Goal: Task Accomplishment & Management: Manage account settings

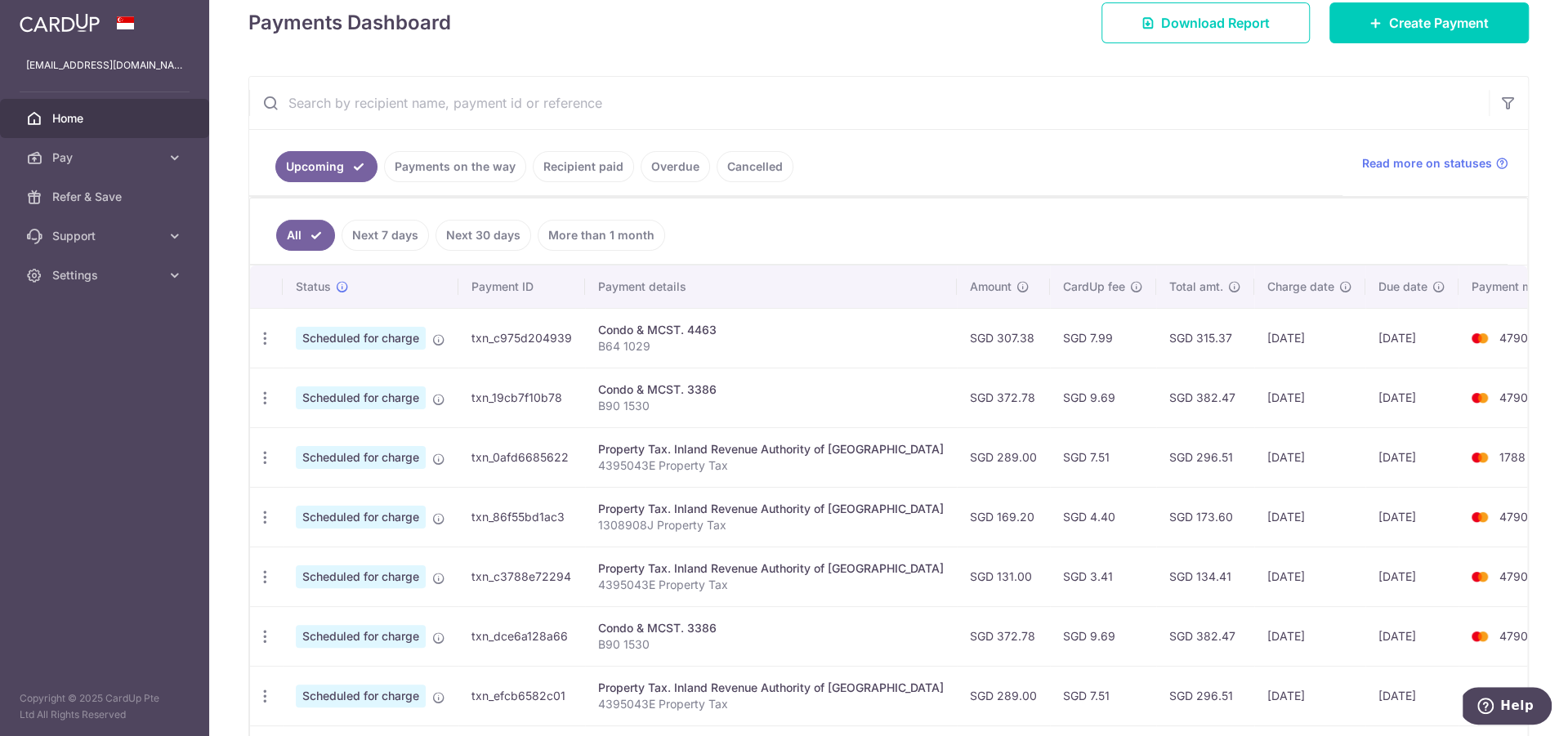
scroll to position [243, 0]
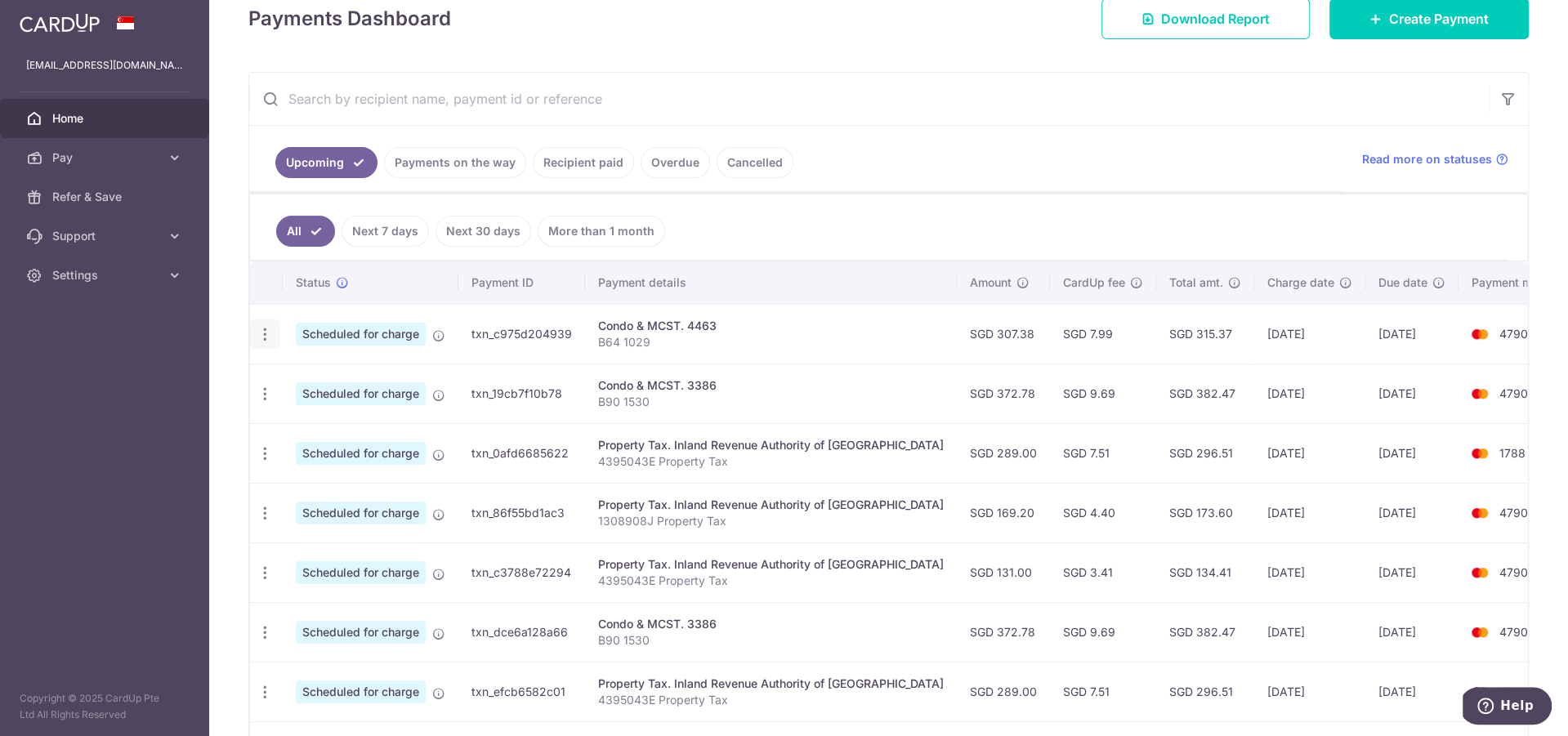
click at [274, 323] on div "Update payment Cancel payment" at bounding box center [265, 334] width 30 height 30
click at [264, 327] on icon "button" at bounding box center [265, 334] width 18 height 18
click at [354, 378] on span "Update payment" at bounding box center [352, 379] width 111 height 20
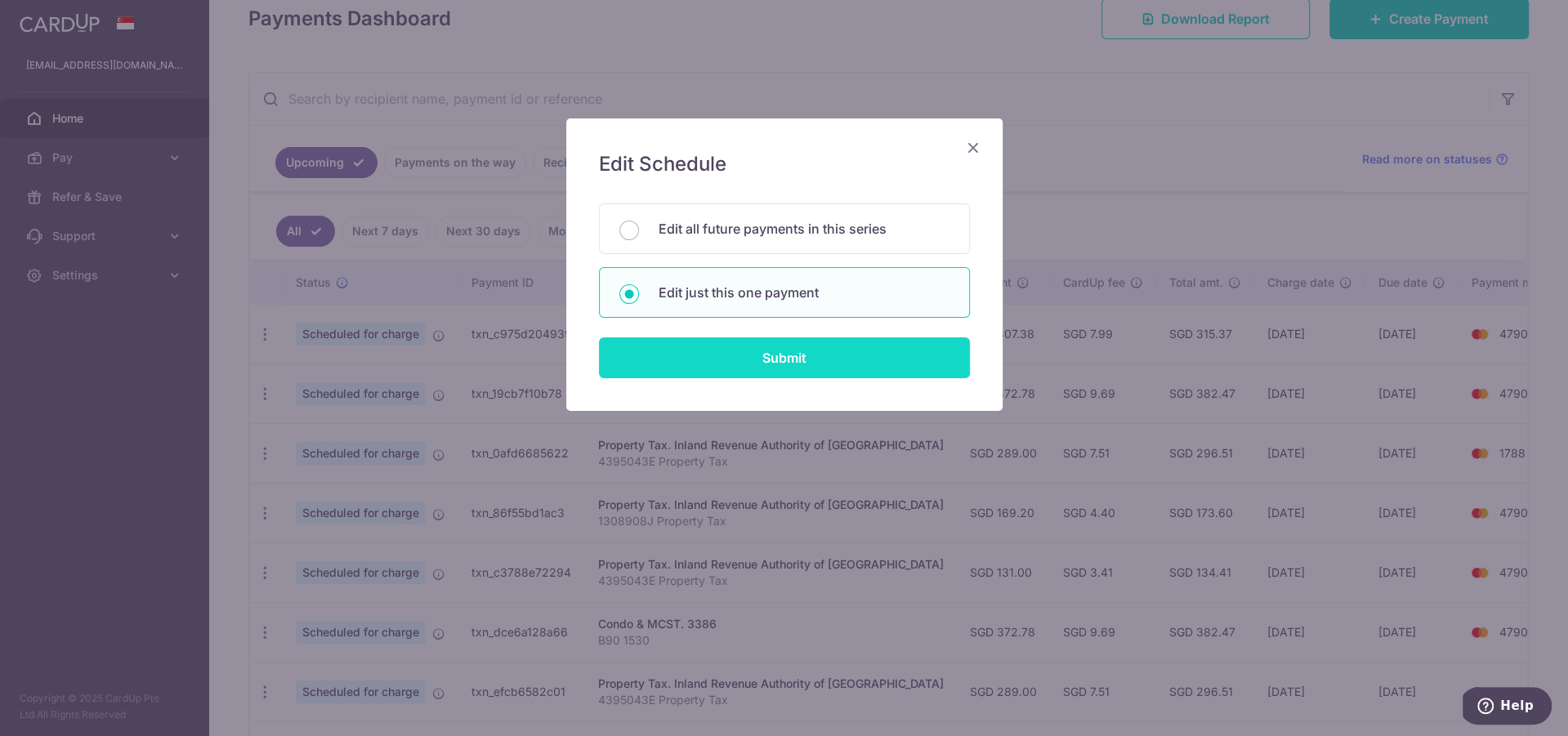
click at [832, 357] on input "Submit" at bounding box center [784, 358] width 371 height 41
radio input "true"
type input "307.38"
type input "07/09/2025"
type input "B64 1029"
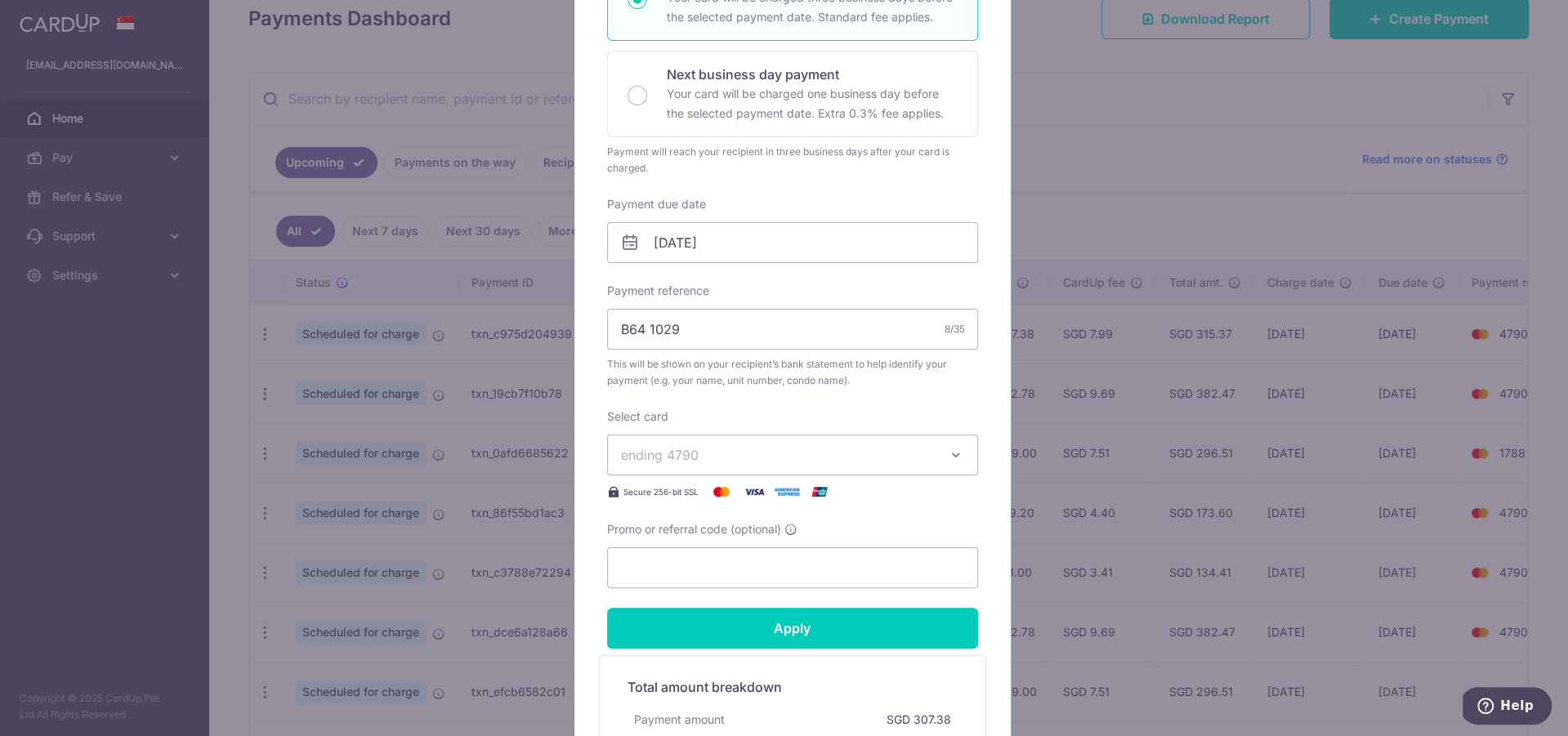
scroll to position [378, 0]
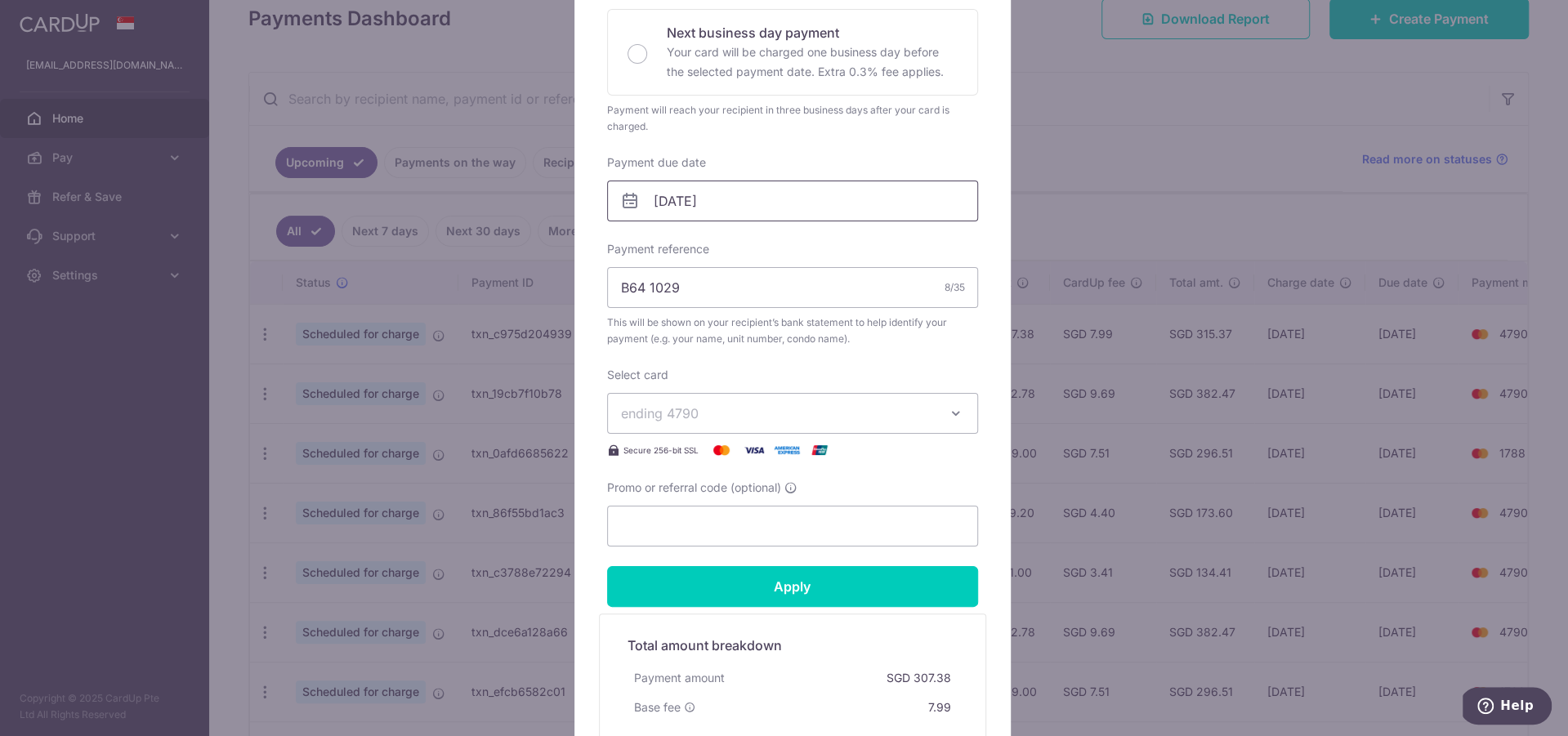
click at [766, 192] on input "07/09/2025" at bounding box center [792, 200] width 371 height 41
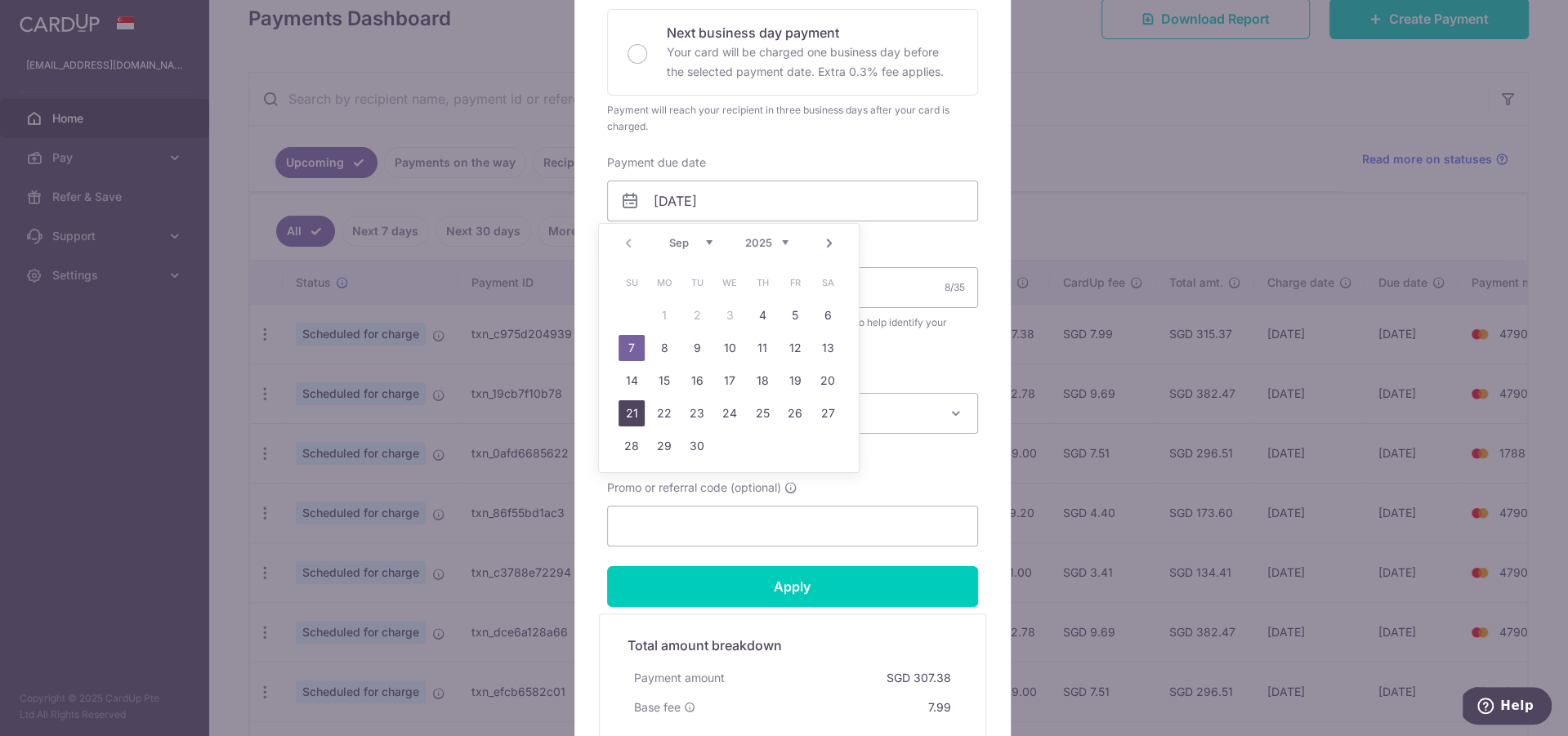
click at [636, 418] on link "21" at bounding box center [631, 413] width 26 height 26
type input "21/09/2025"
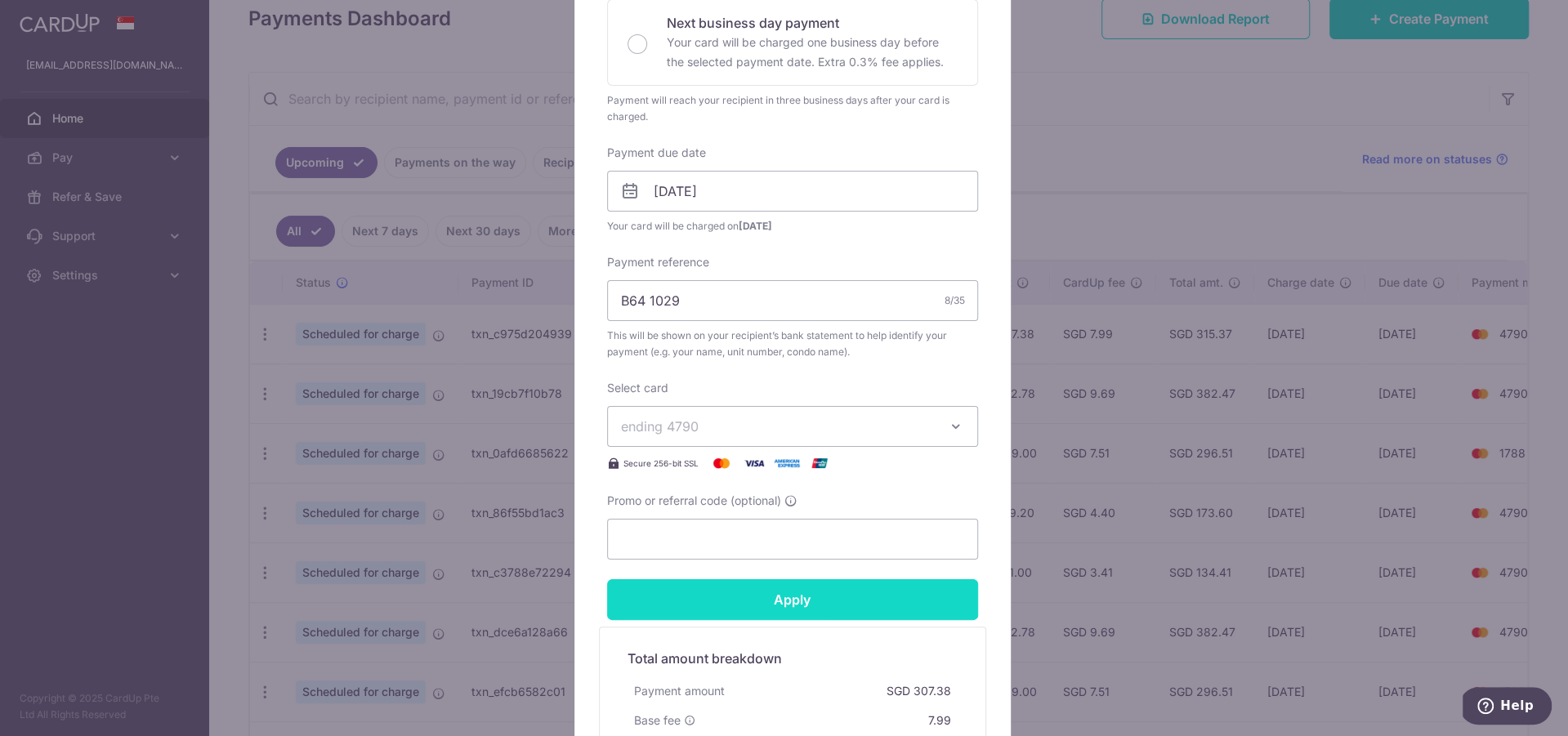
scroll to position [591, 0]
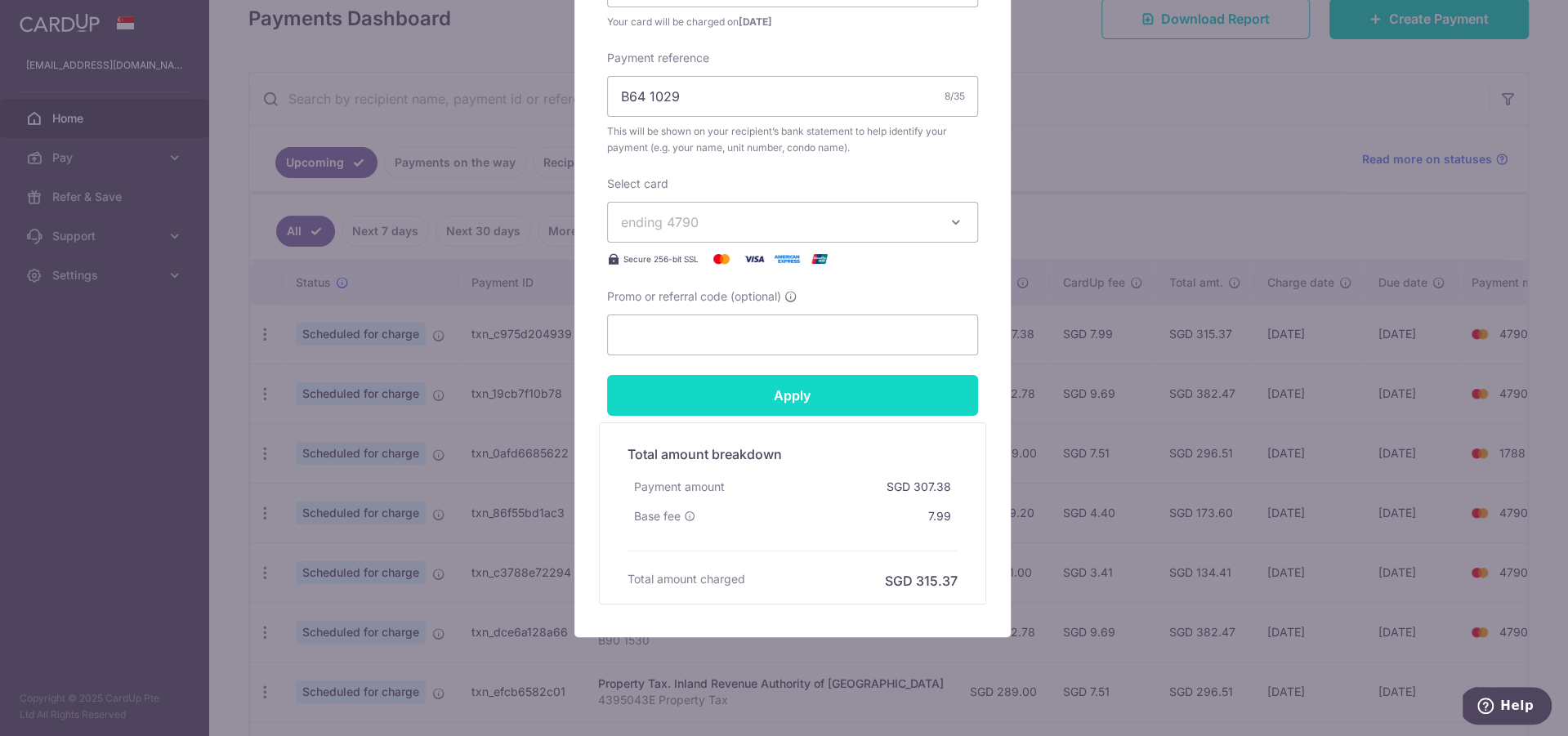
click at [840, 392] on input "Apply" at bounding box center [792, 395] width 371 height 41
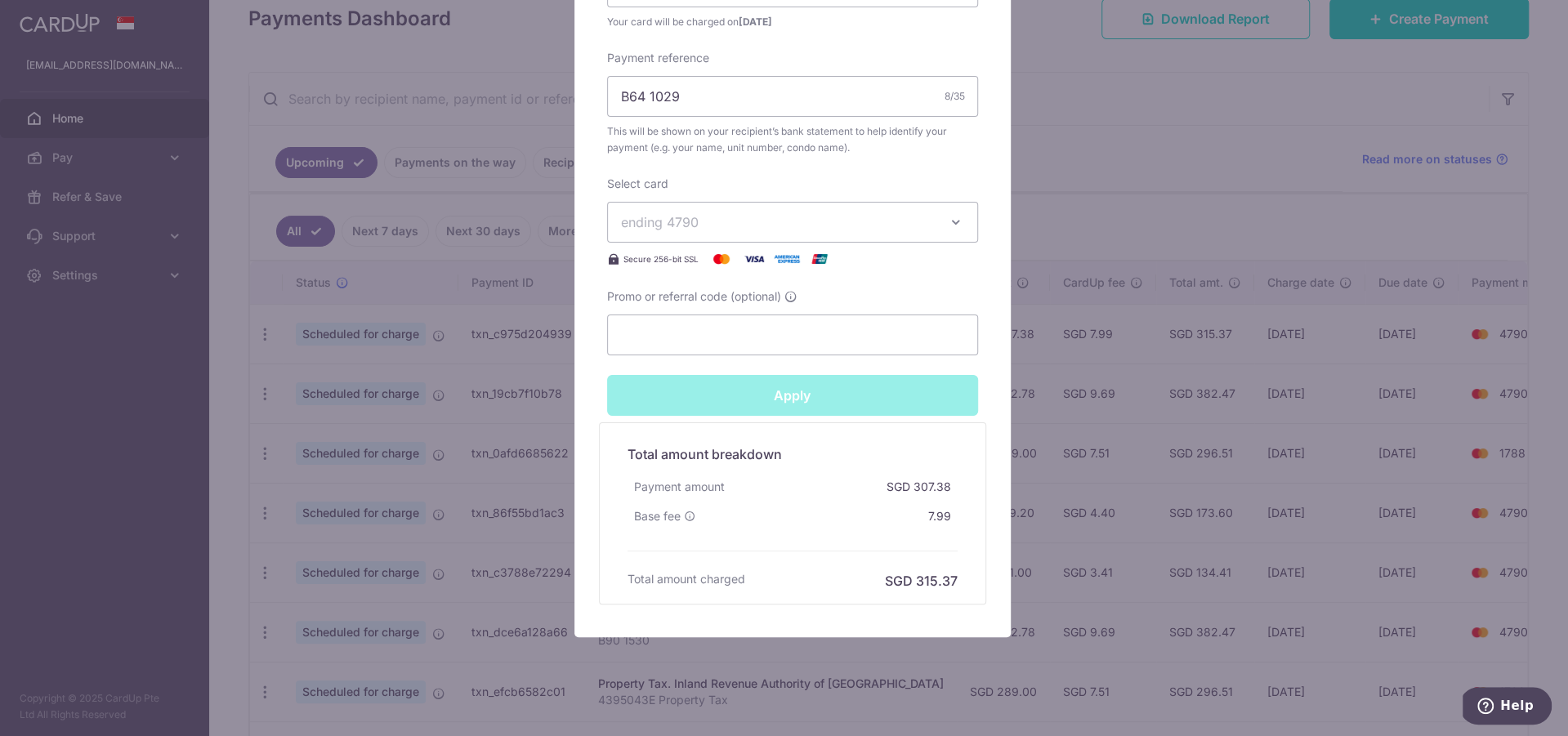
type input "Successfully Applied"
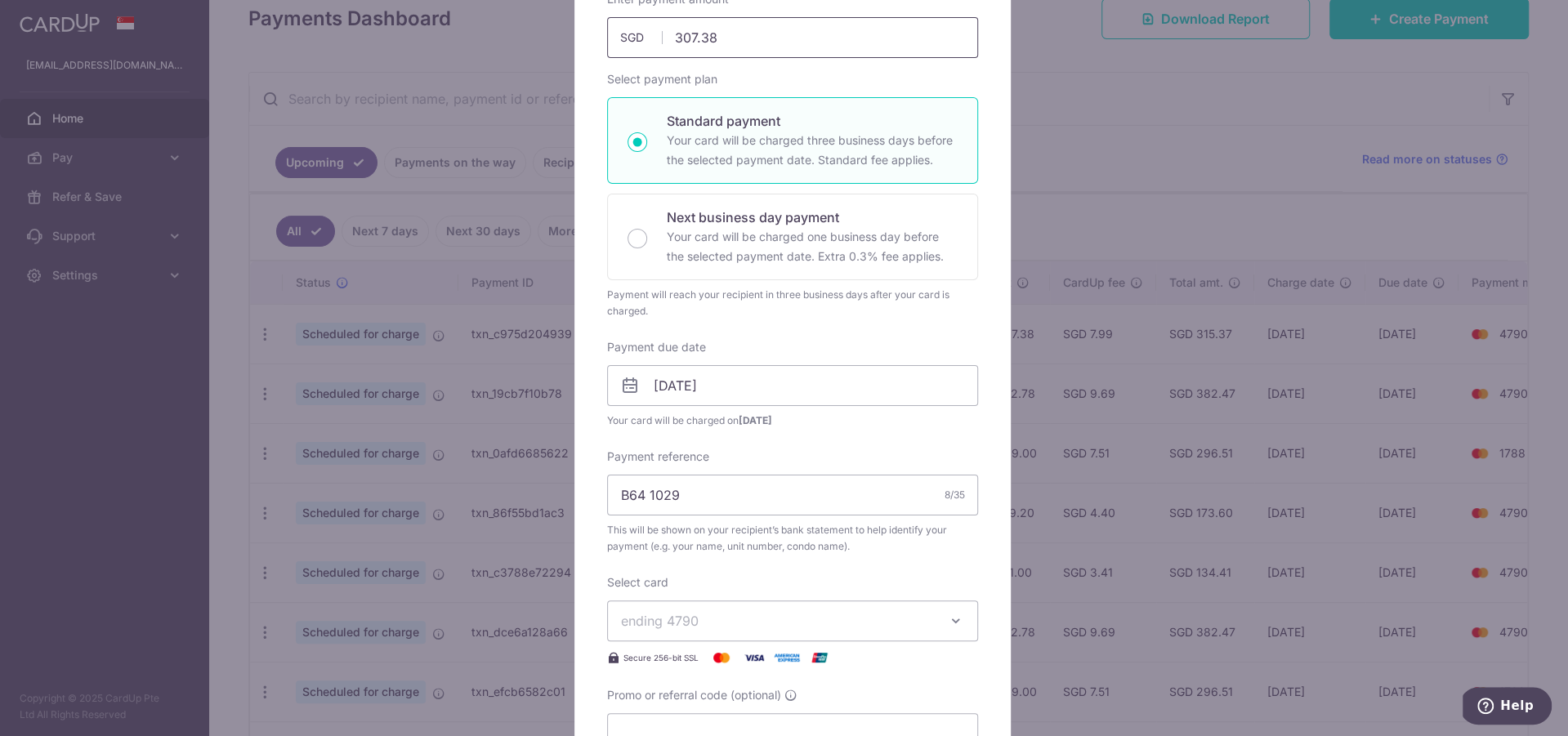
scroll to position [0, 0]
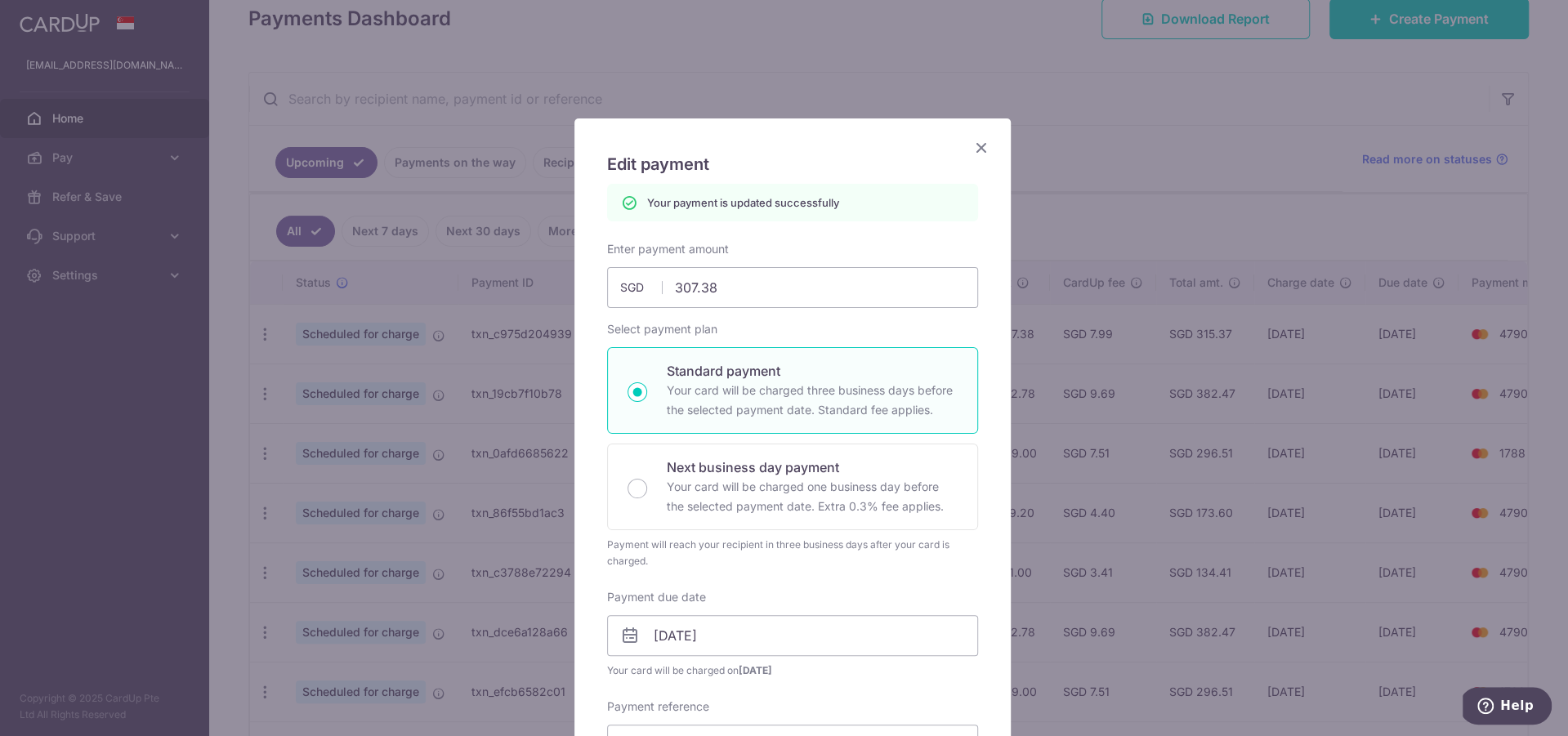
click at [977, 150] on icon "Close" at bounding box center [982, 148] width 20 height 20
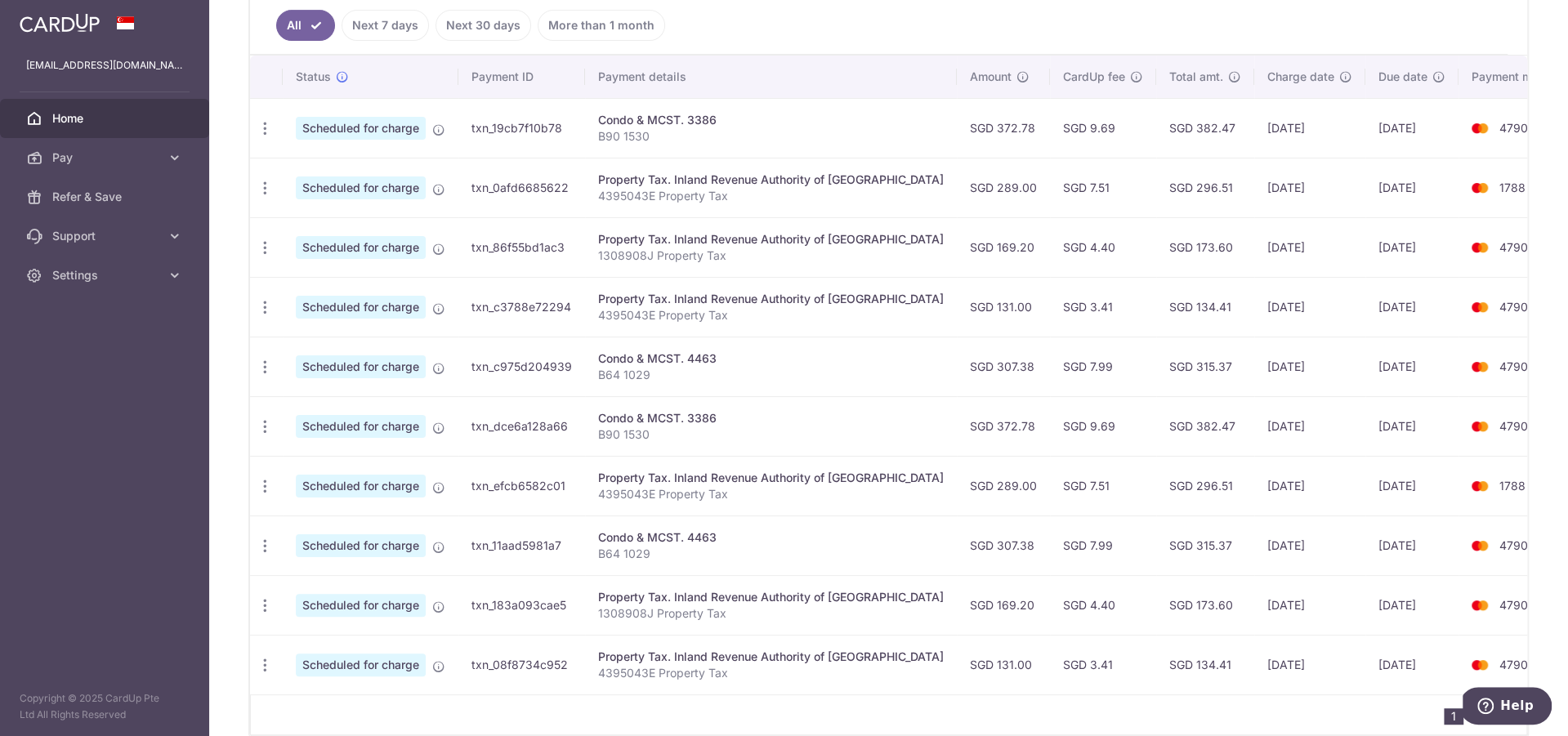
scroll to position [424, 0]
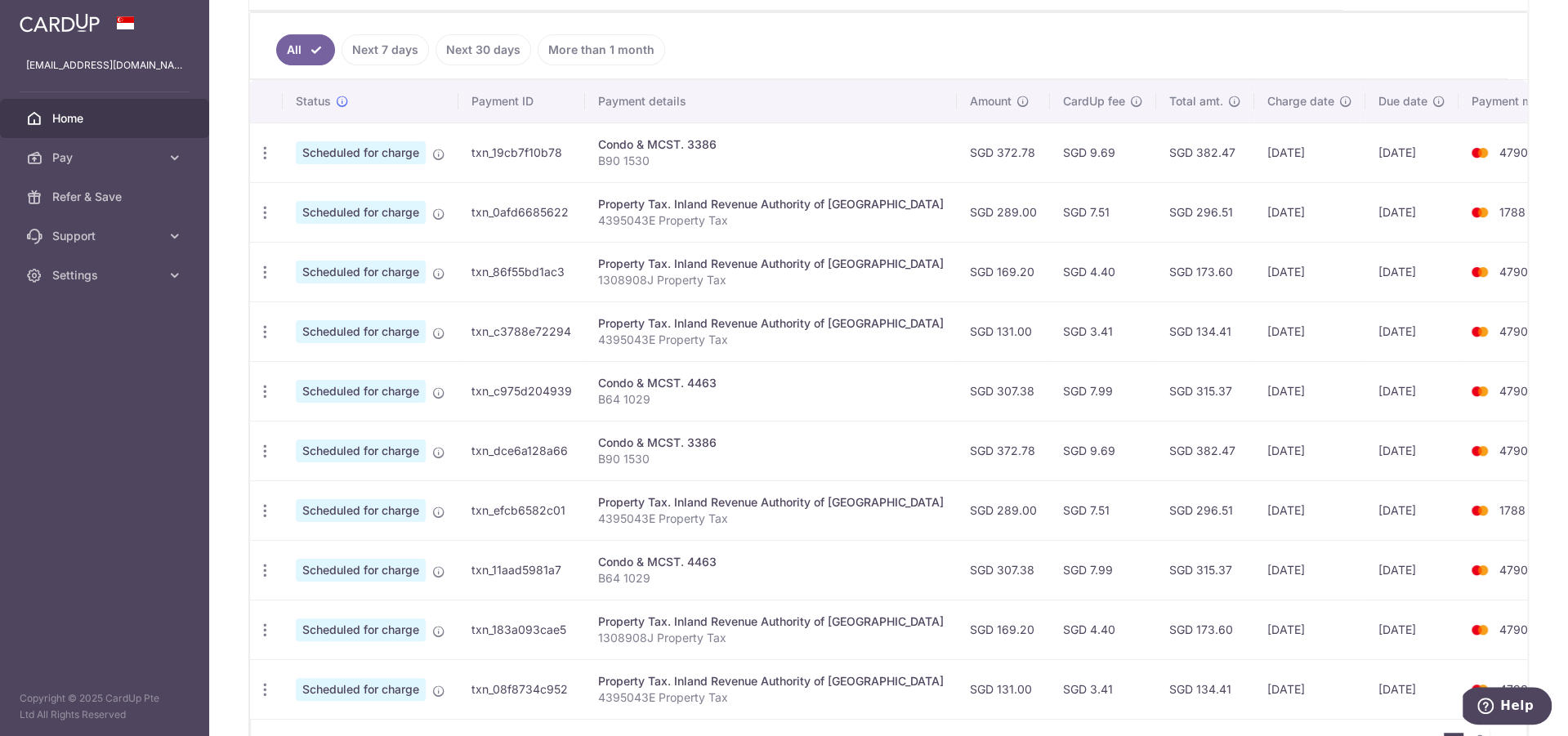
drag, startPoint x: 1254, startPoint y: 386, endPoint x: 1173, endPoint y: 386, distance: 81.0
click at [1173, 386] on tr "Update payment Cancel payment Scheduled for charge txn_c975d204939 Condo & MCST…" at bounding box center [917, 391] width 1333 height 60
click at [1365, 388] on td "21/09/2025" at bounding box center [1412, 391] width 93 height 60
drag, startPoint x: 1368, startPoint y: 391, endPoint x: 1314, endPoint y: 392, distance: 54.0
click at [1365, 392] on td "21/09/2025" at bounding box center [1412, 391] width 93 height 60
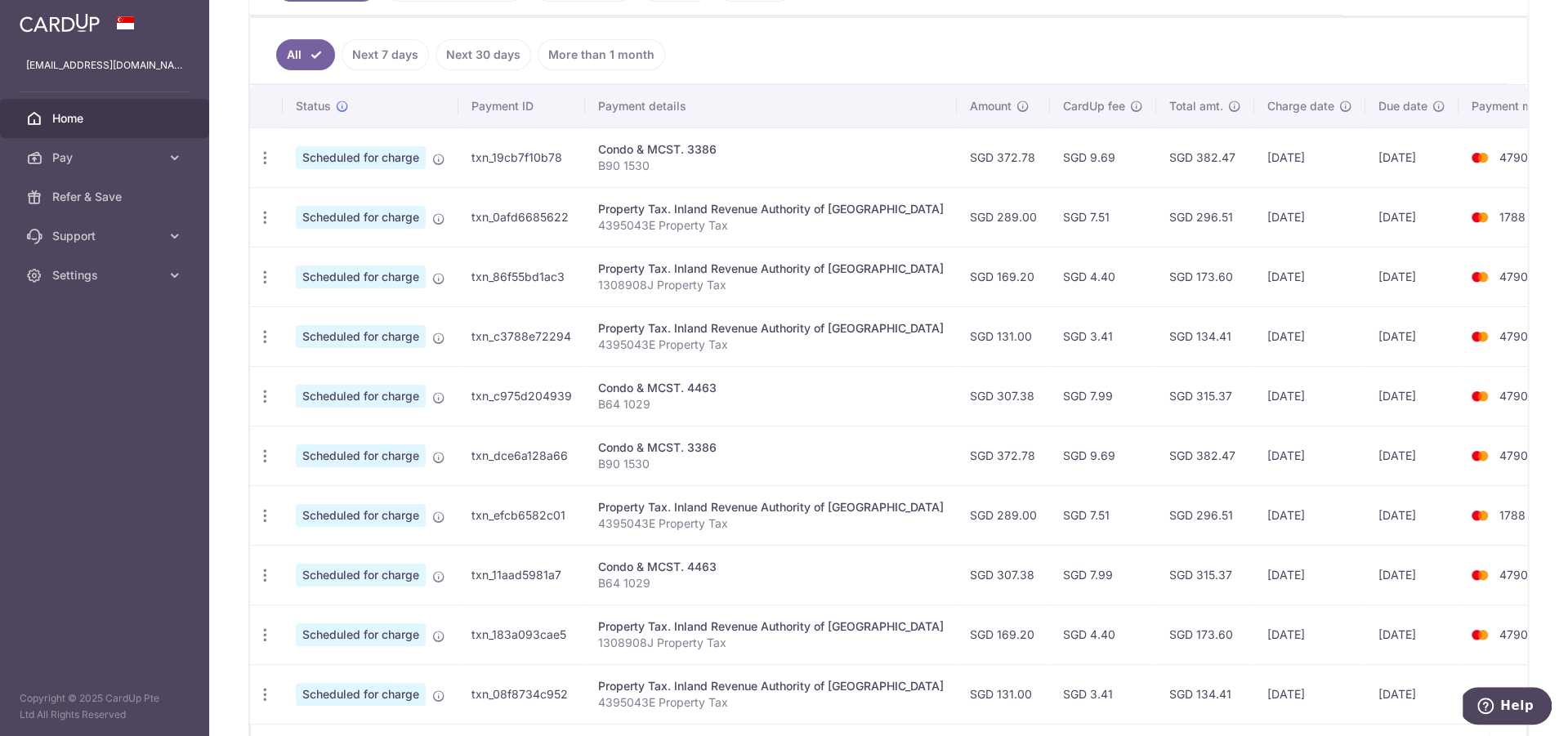
scroll to position [388, 0]
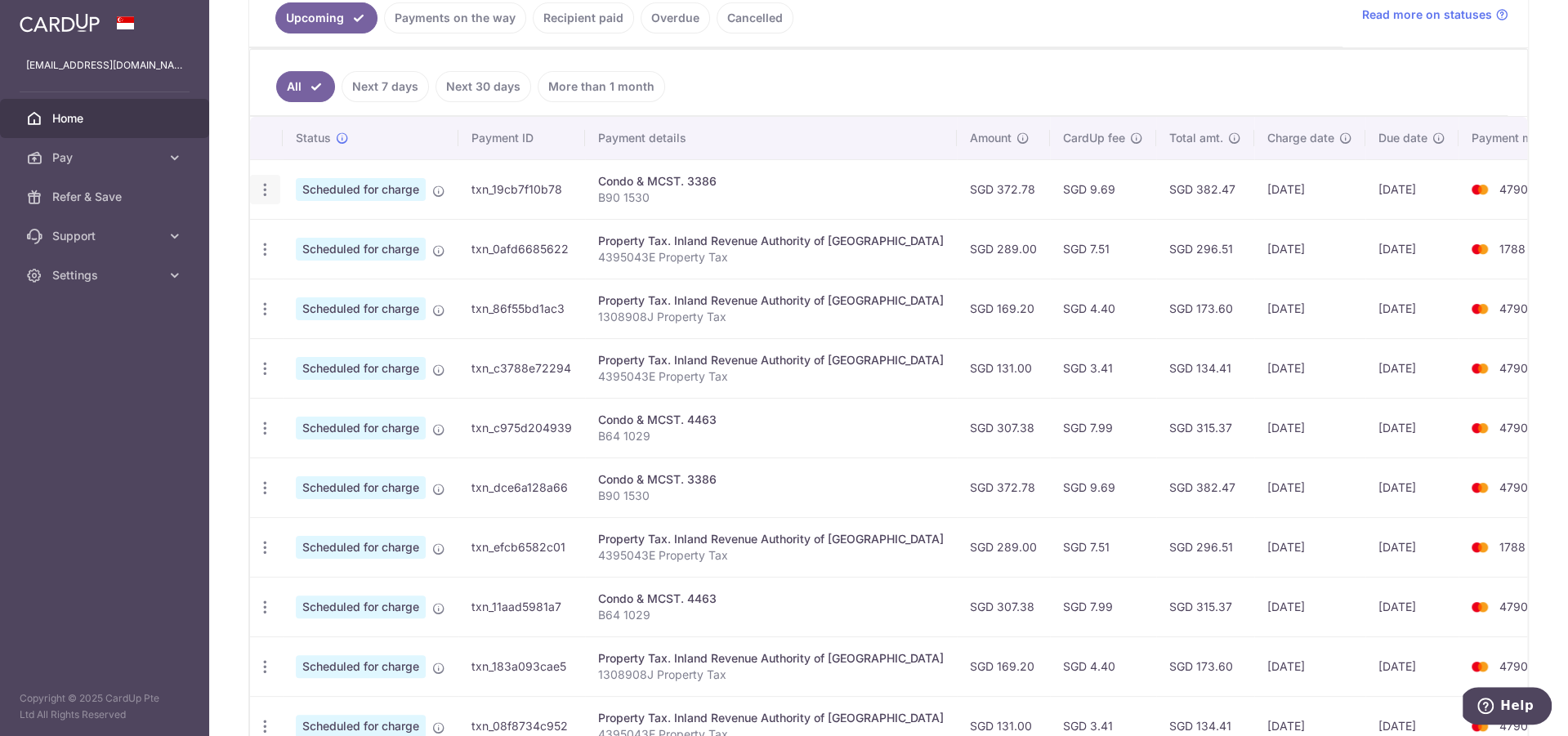
click at [262, 185] on icon "button" at bounding box center [265, 189] width 18 height 18
click at [324, 230] on span "Update payment" at bounding box center [352, 234] width 111 height 20
radio input "true"
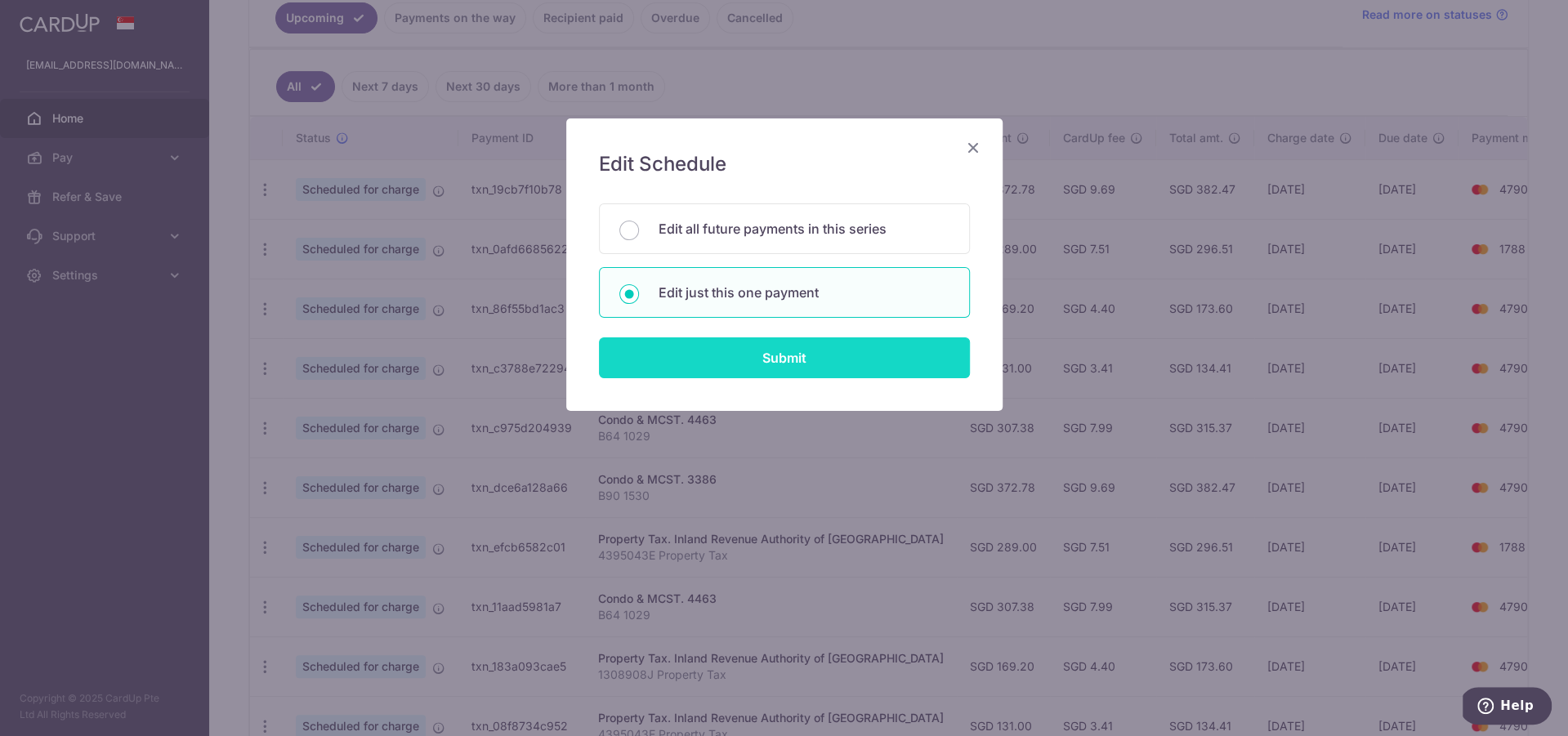
click at [749, 351] on input "Submit" at bounding box center [784, 358] width 371 height 41
radio input "true"
type input "372.78"
type input "07/09/2025"
type input "B90 1530"
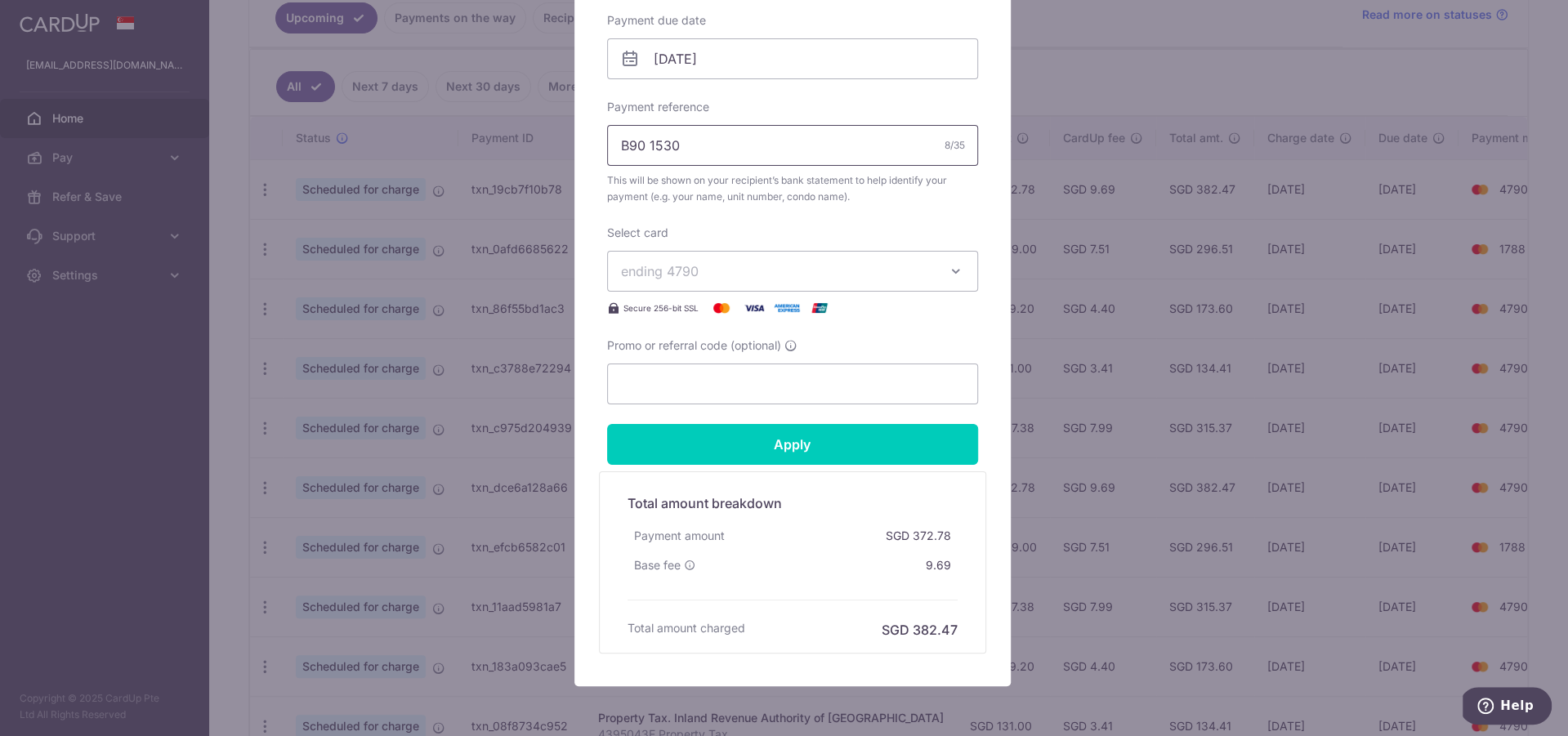
scroll to position [488, 0]
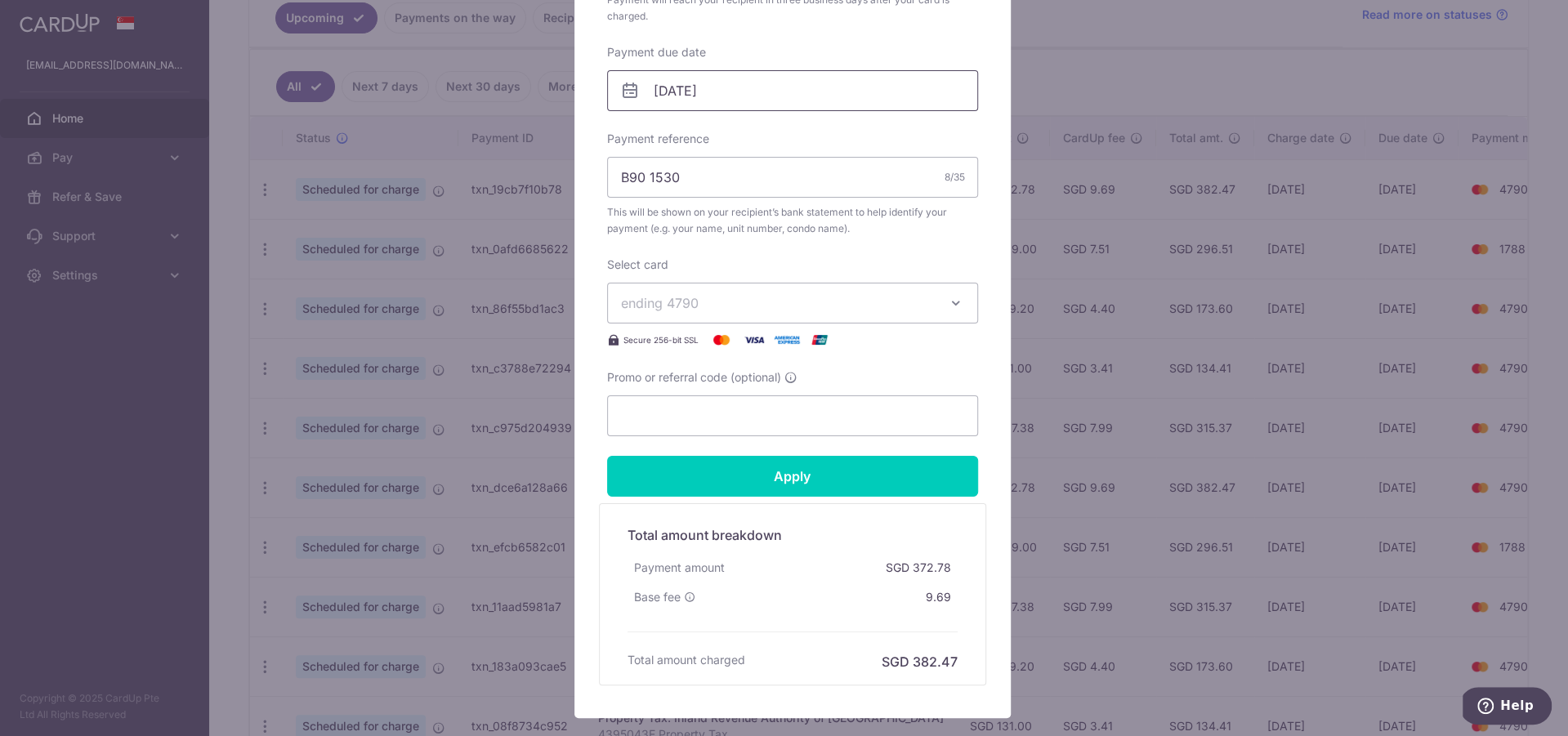
click at [756, 98] on input "07/09/2025" at bounding box center [792, 90] width 371 height 41
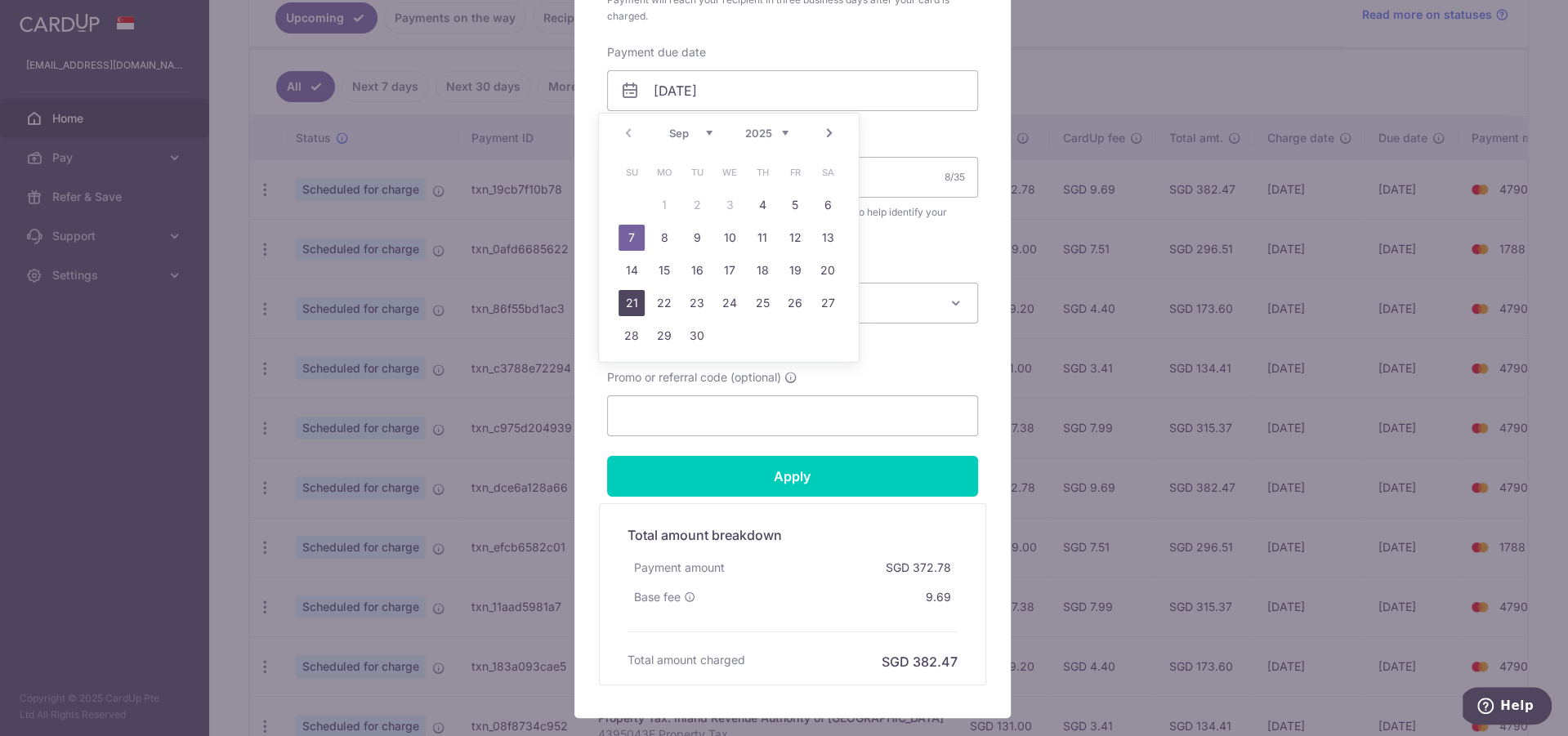
click at [641, 299] on link "21" at bounding box center [631, 303] width 26 height 26
type input "[DATE]"
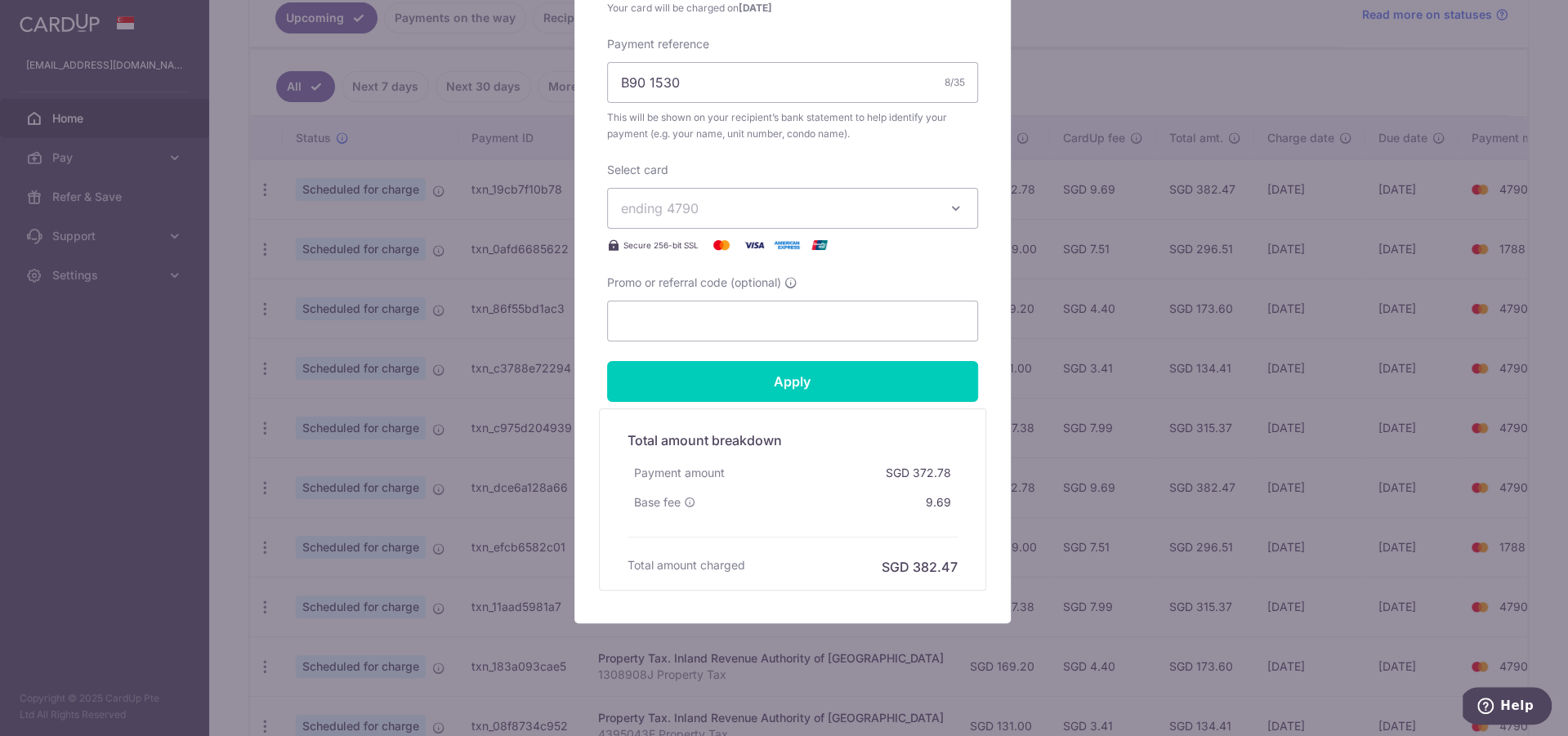
scroll to position [607, 0]
click at [912, 372] on input "Apply" at bounding box center [792, 379] width 371 height 41
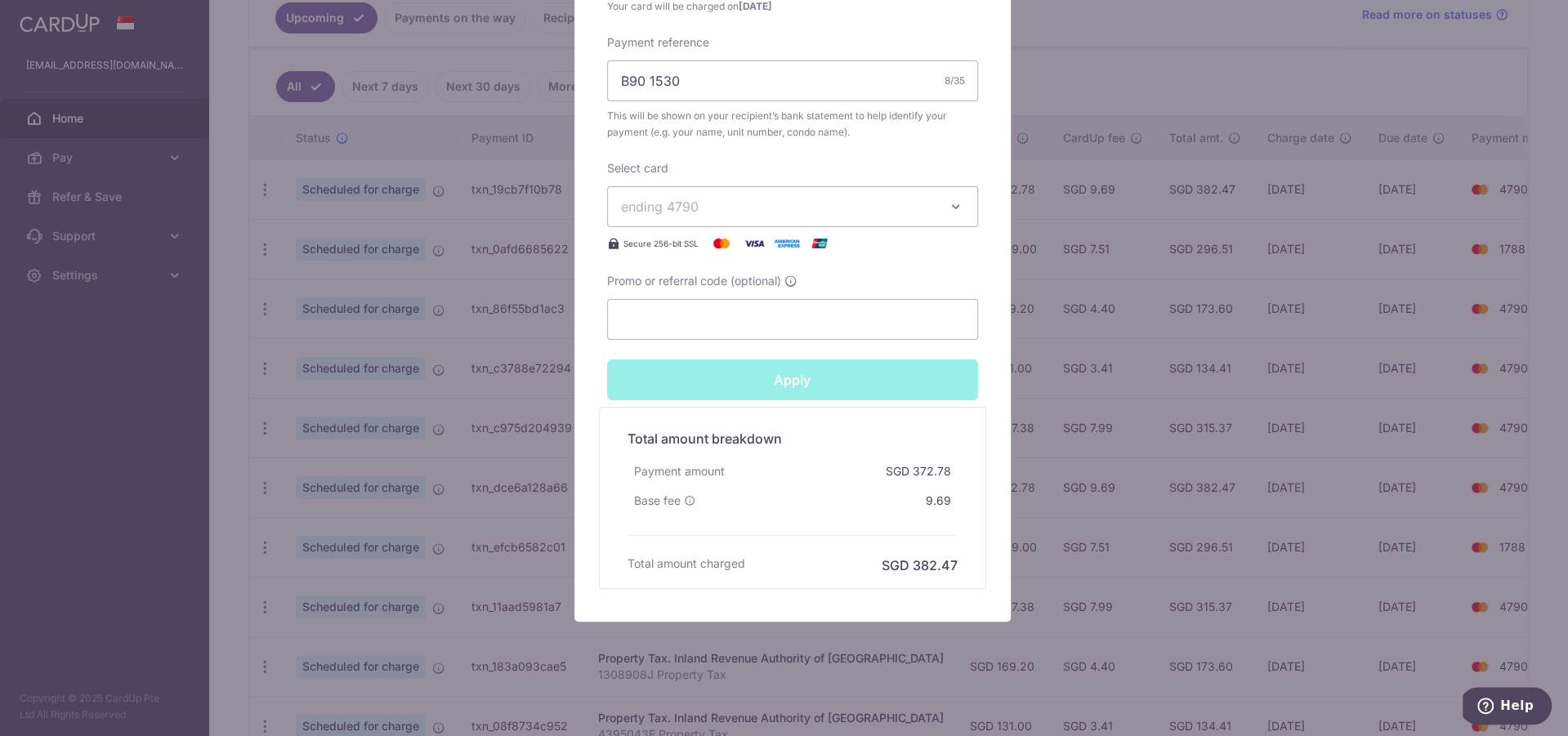
type input "Successfully Applied"
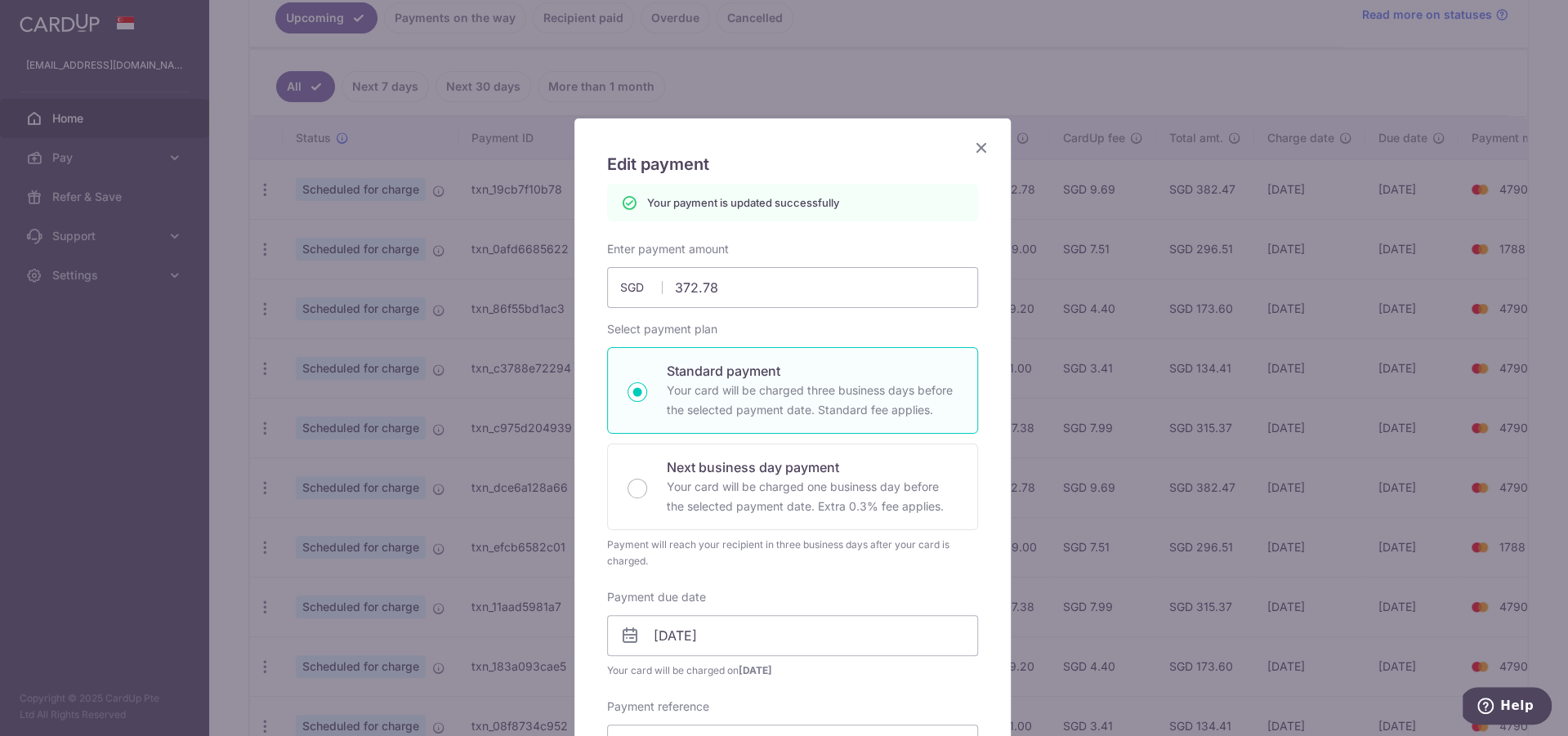
click at [974, 150] on icon "Close" at bounding box center [982, 148] width 20 height 20
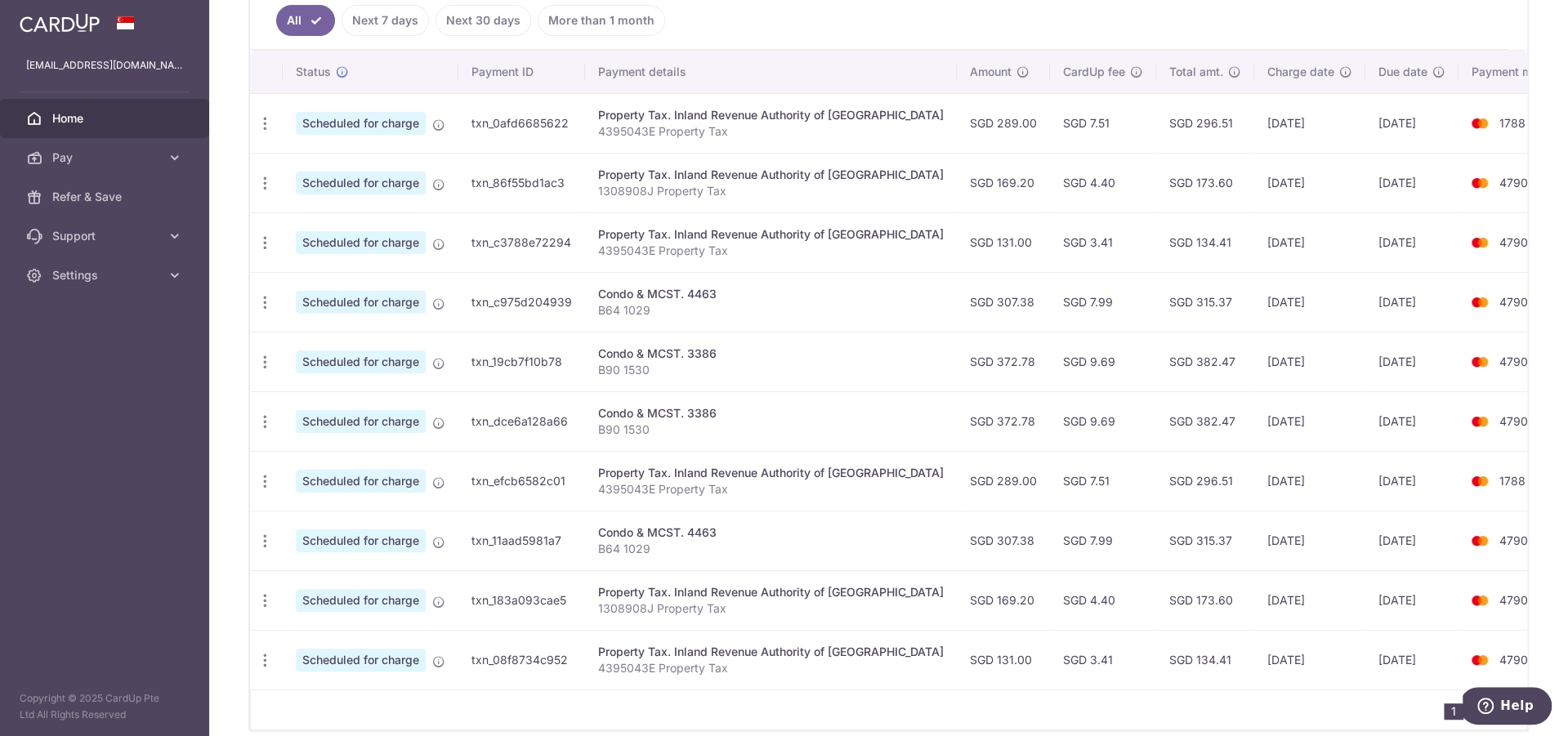
scroll to position [333, 0]
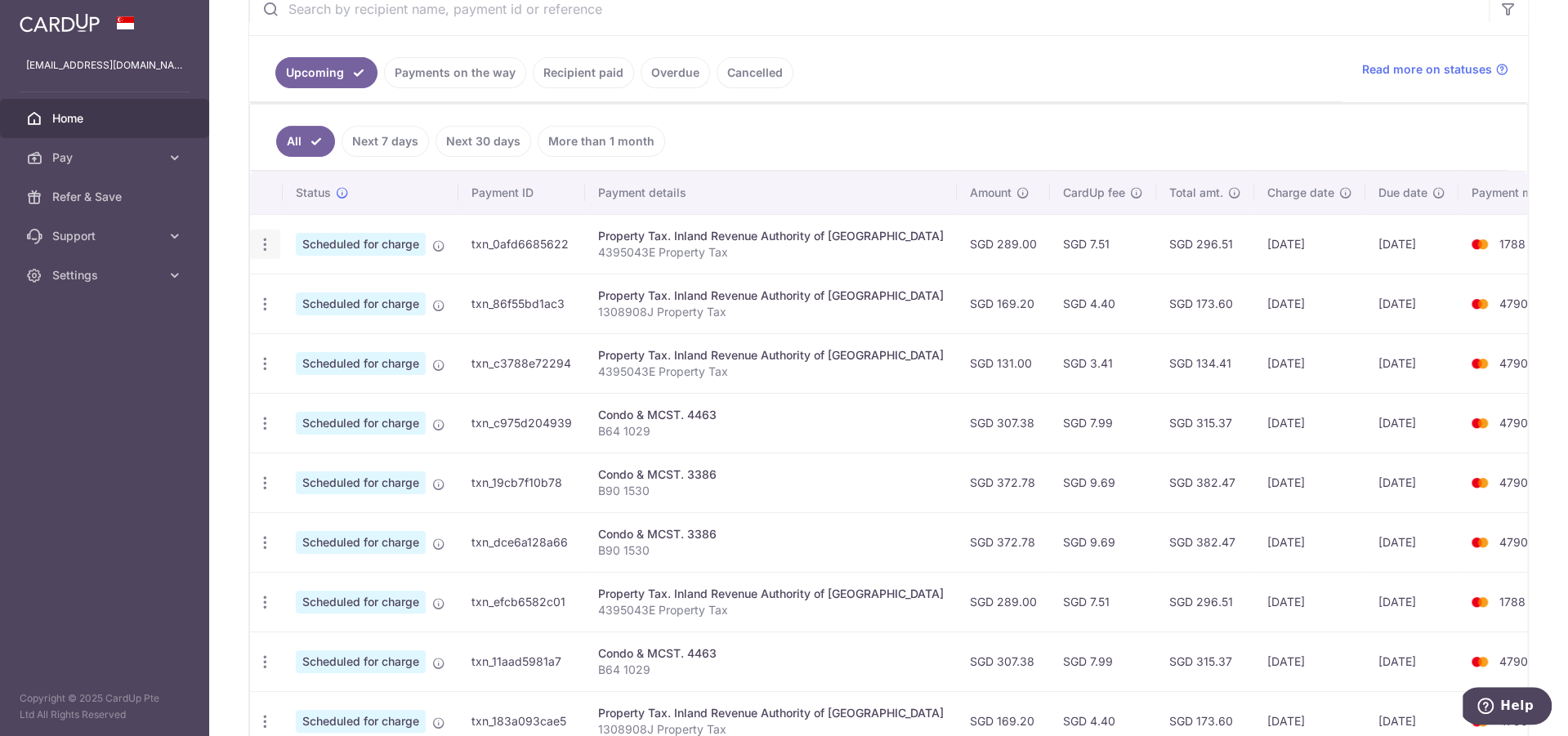
click at [274, 242] on div "Update payment Cancel payment" at bounding box center [265, 244] width 30 height 30
click at [268, 241] on icon "button" at bounding box center [265, 244] width 18 height 18
click at [318, 283] on span "Update payment" at bounding box center [352, 289] width 111 height 20
radio input "true"
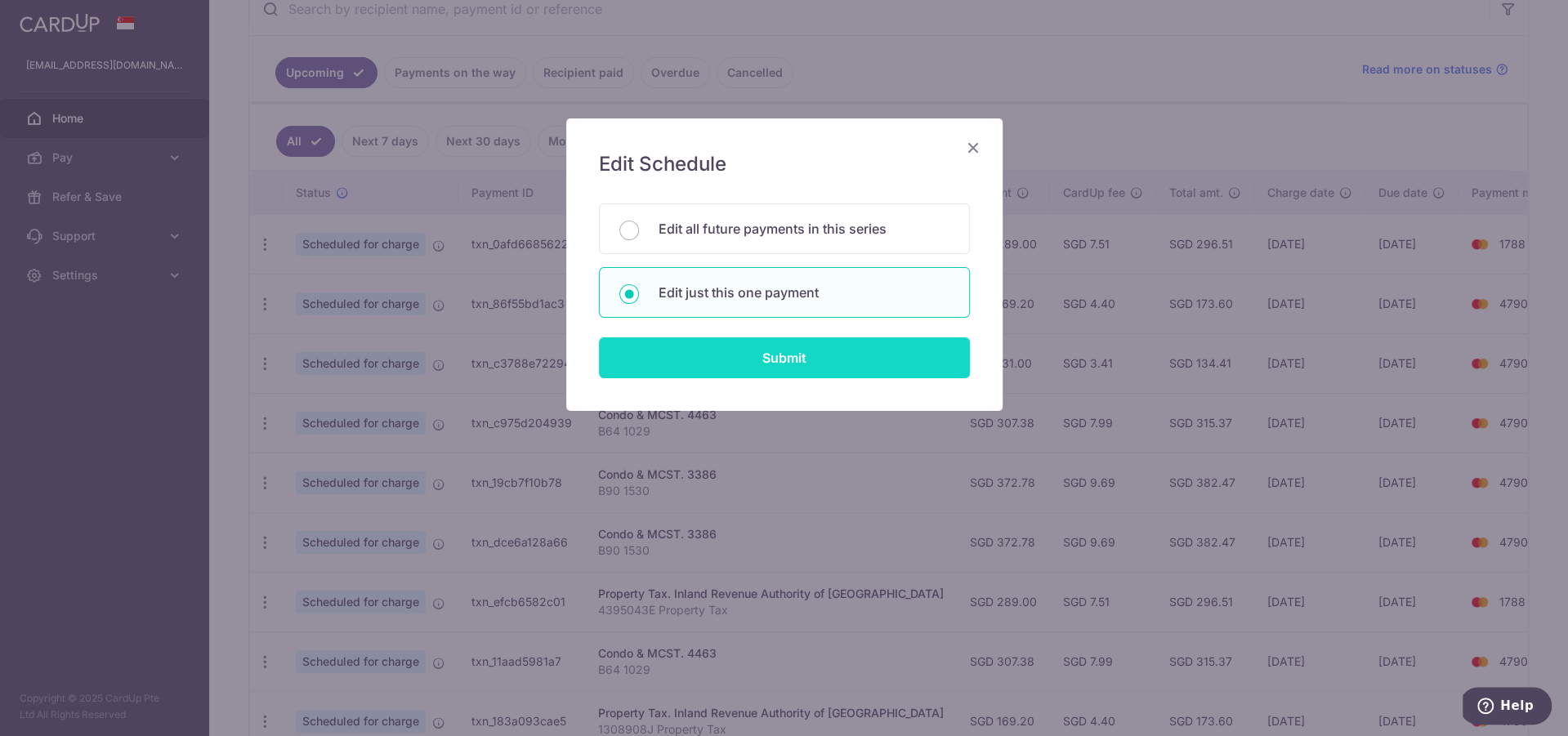
click at [758, 360] on input "Submit" at bounding box center [784, 358] width 371 height 41
radio input "true"
type input "289.00"
type input "08/09/2025"
type input "4395043E"
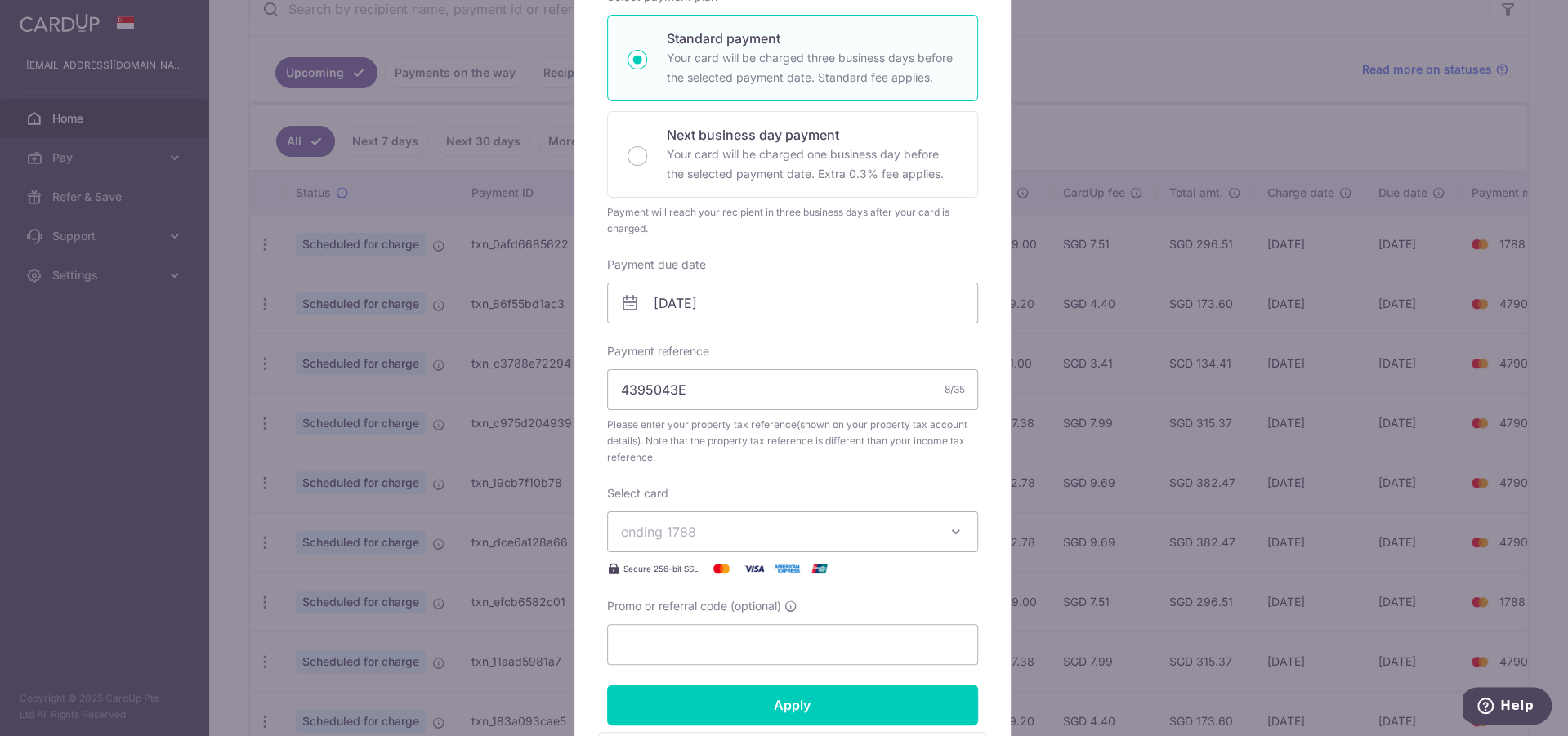
scroll to position [361, 0]
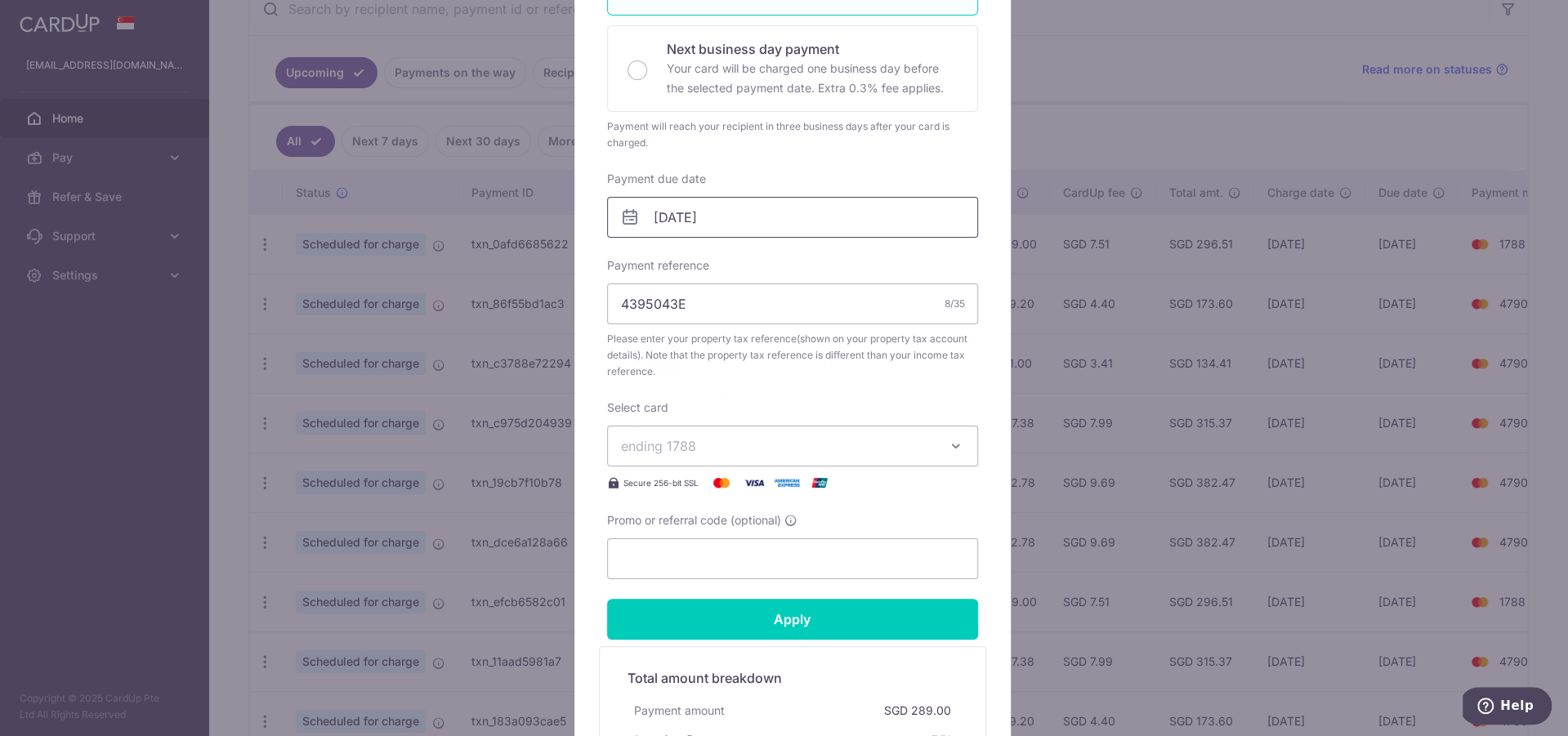
click at [714, 214] on input "08/09/2025" at bounding box center [792, 217] width 371 height 41
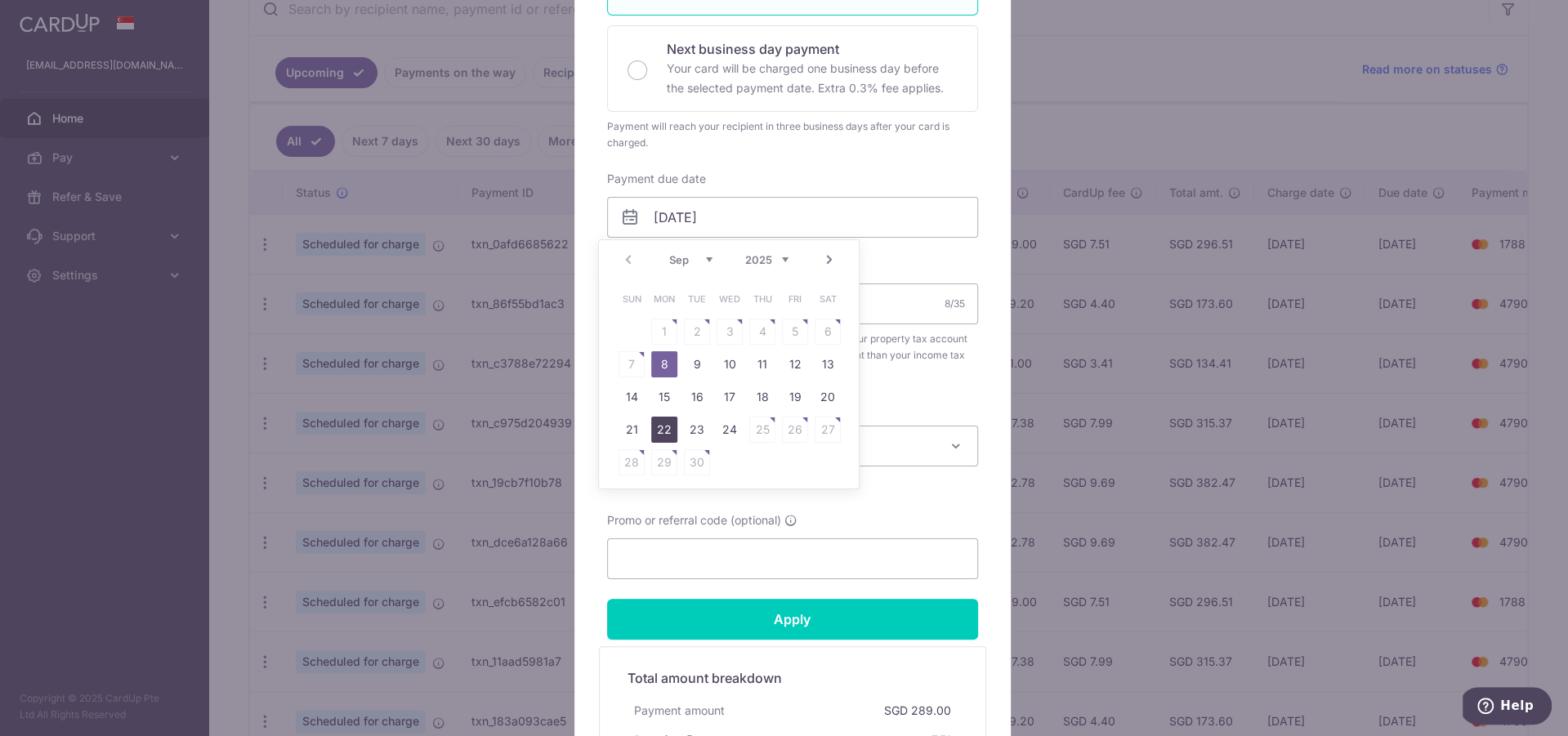
click at [661, 438] on link "22" at bounding box center [664, 429] width 26 height 26
type input "22/09/2025"
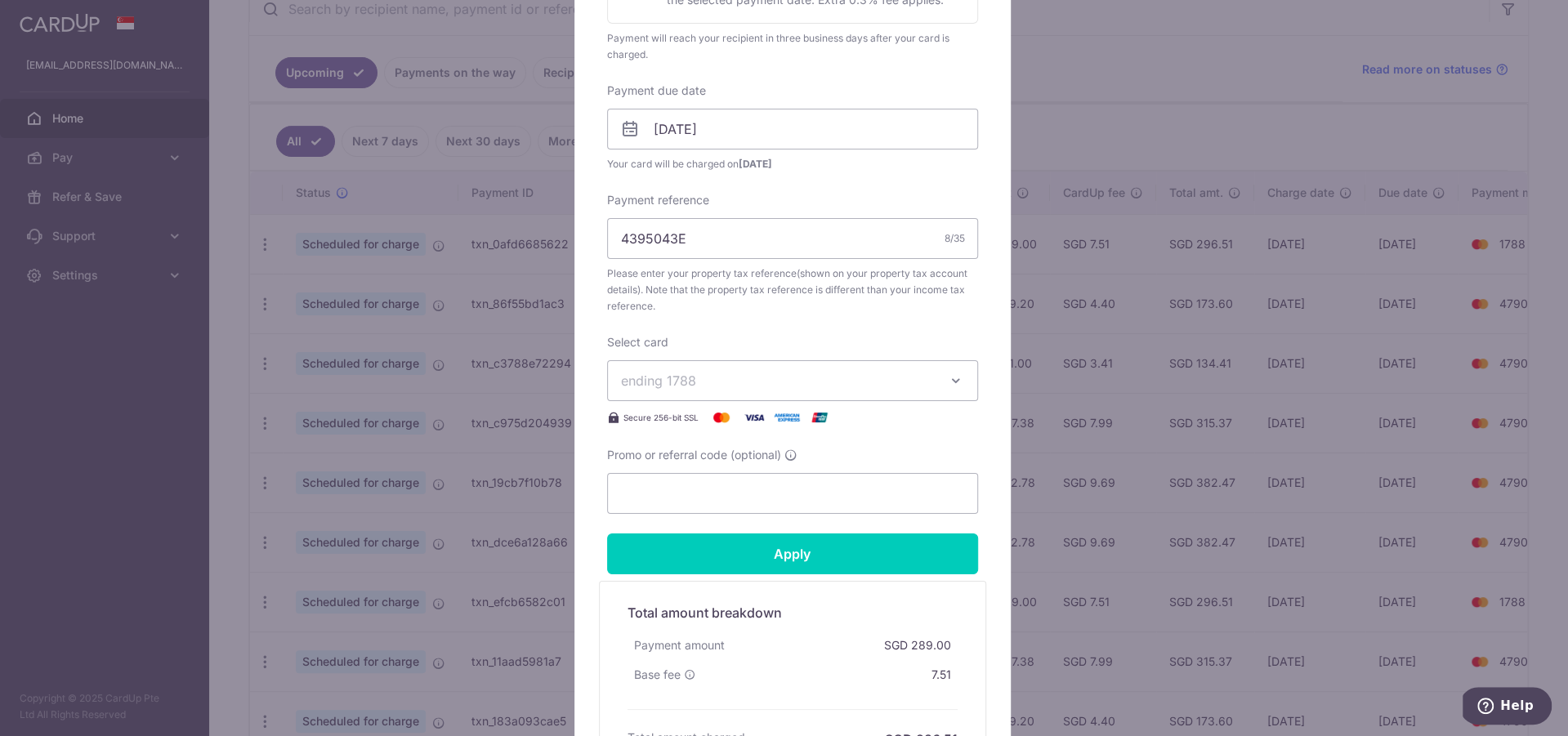
scroll to position [623, 0]
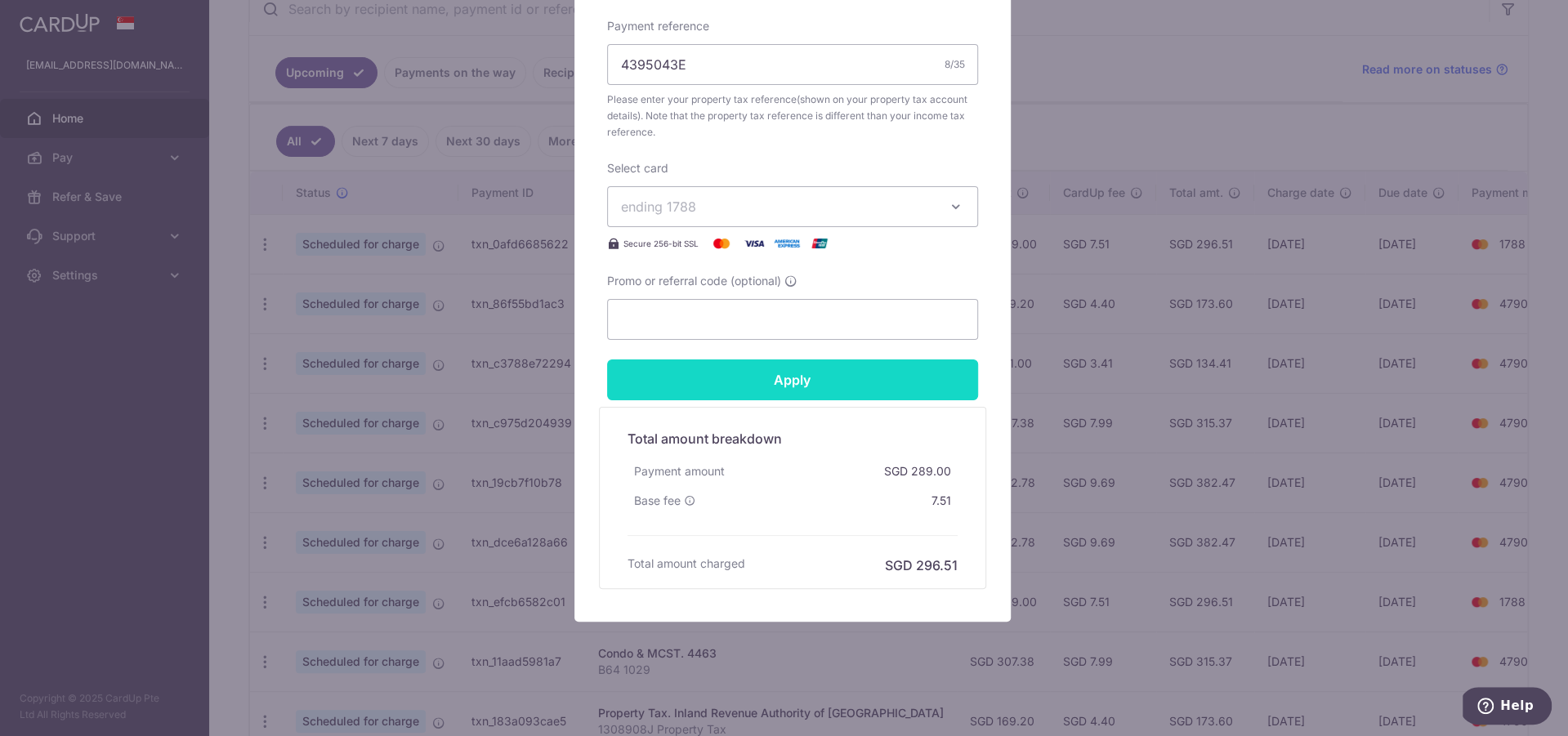
click at [898, 379] on input "Apply" at bounding box center [792, 379] width 371 height 41
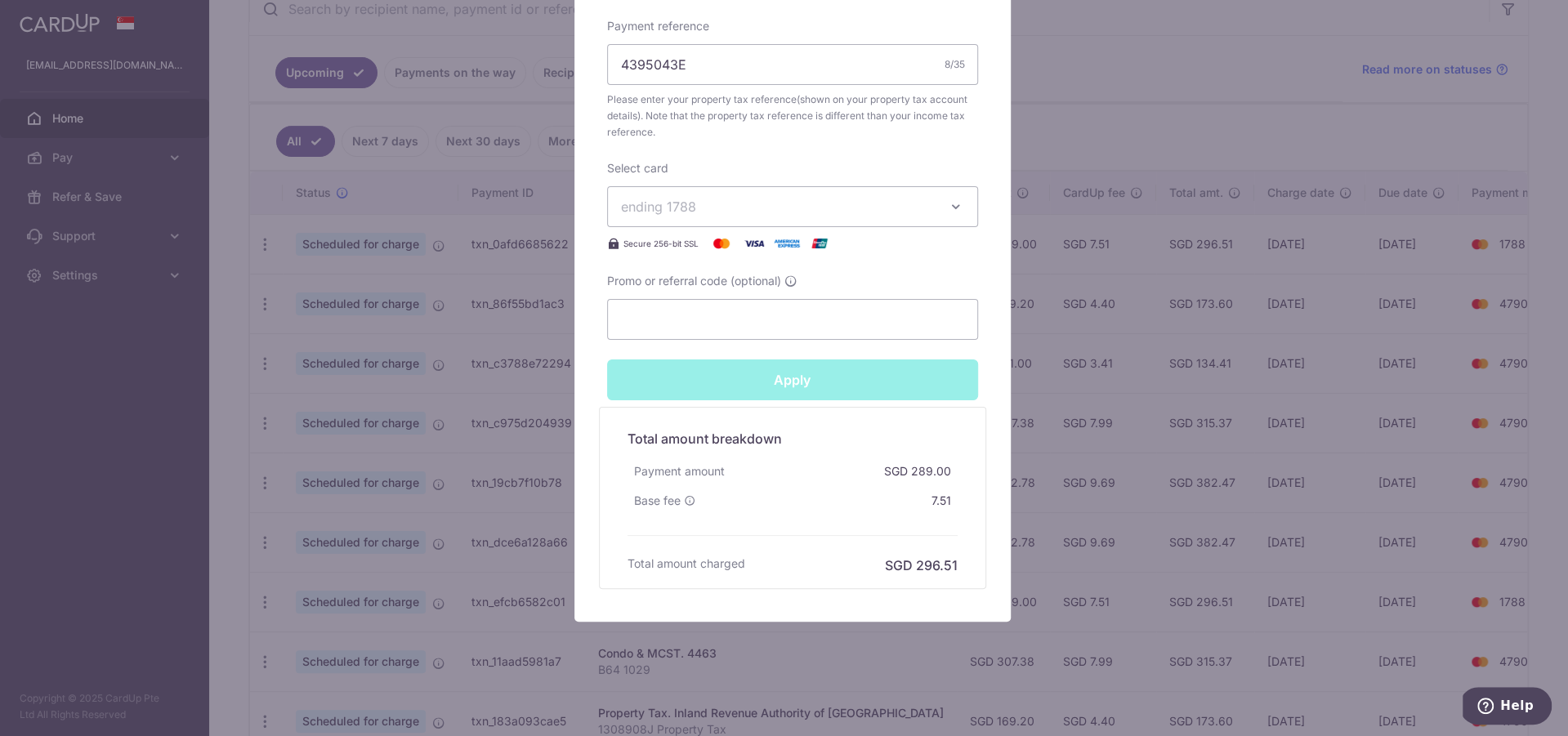
type input "Successfully Applied"
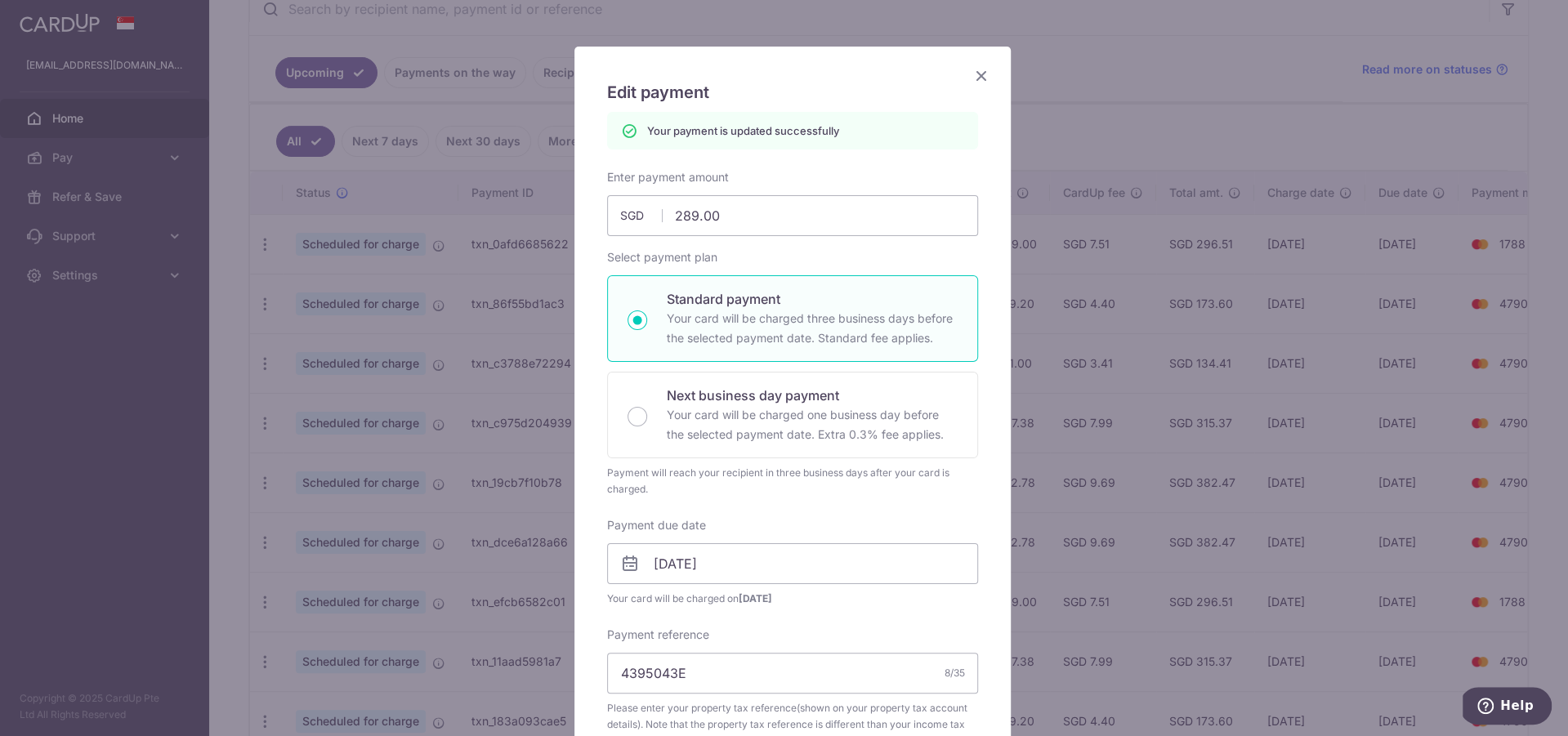
scroll to position [0, 0]
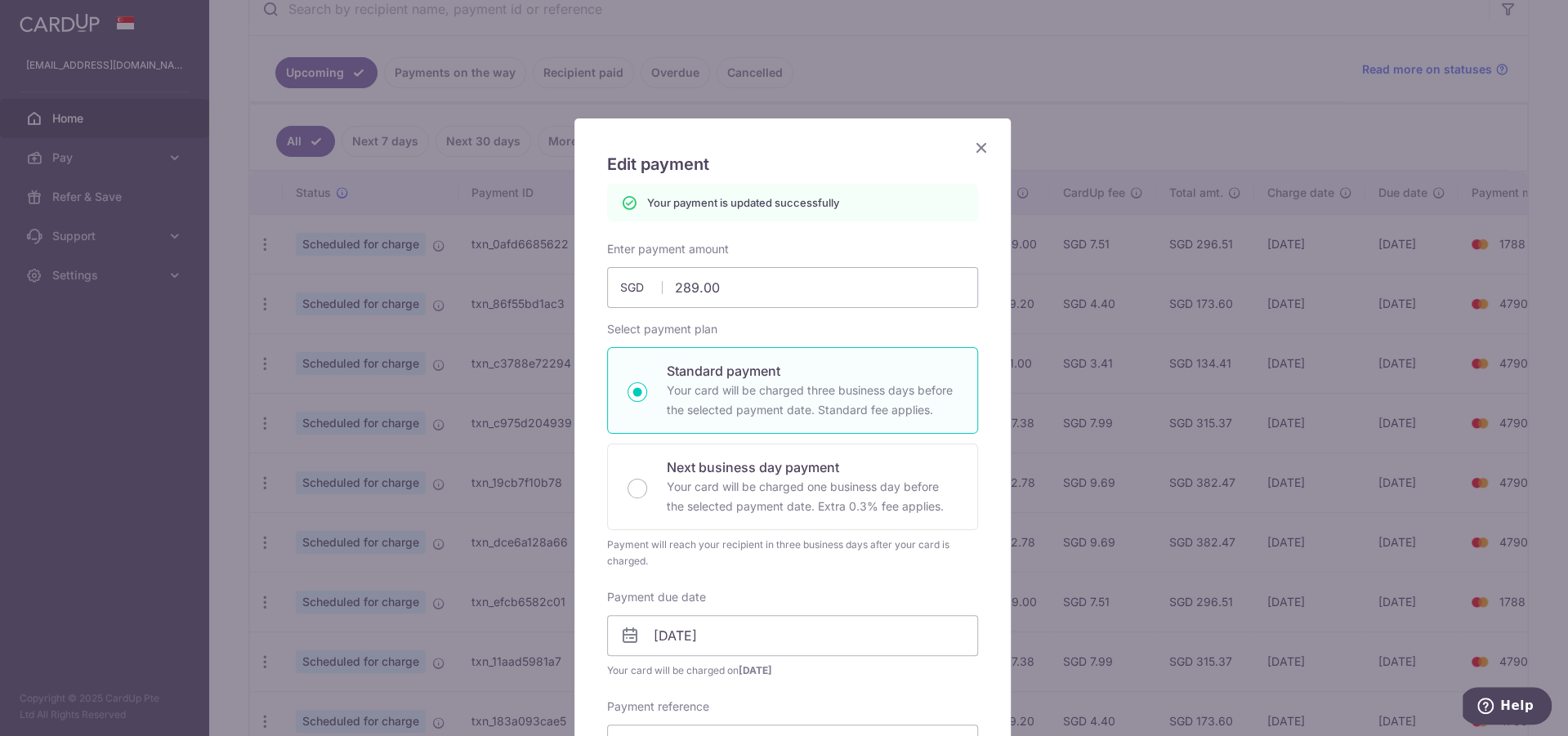
click at [972, 149] on icon "Close" at bounding box center [982, 148] width 20 height 20
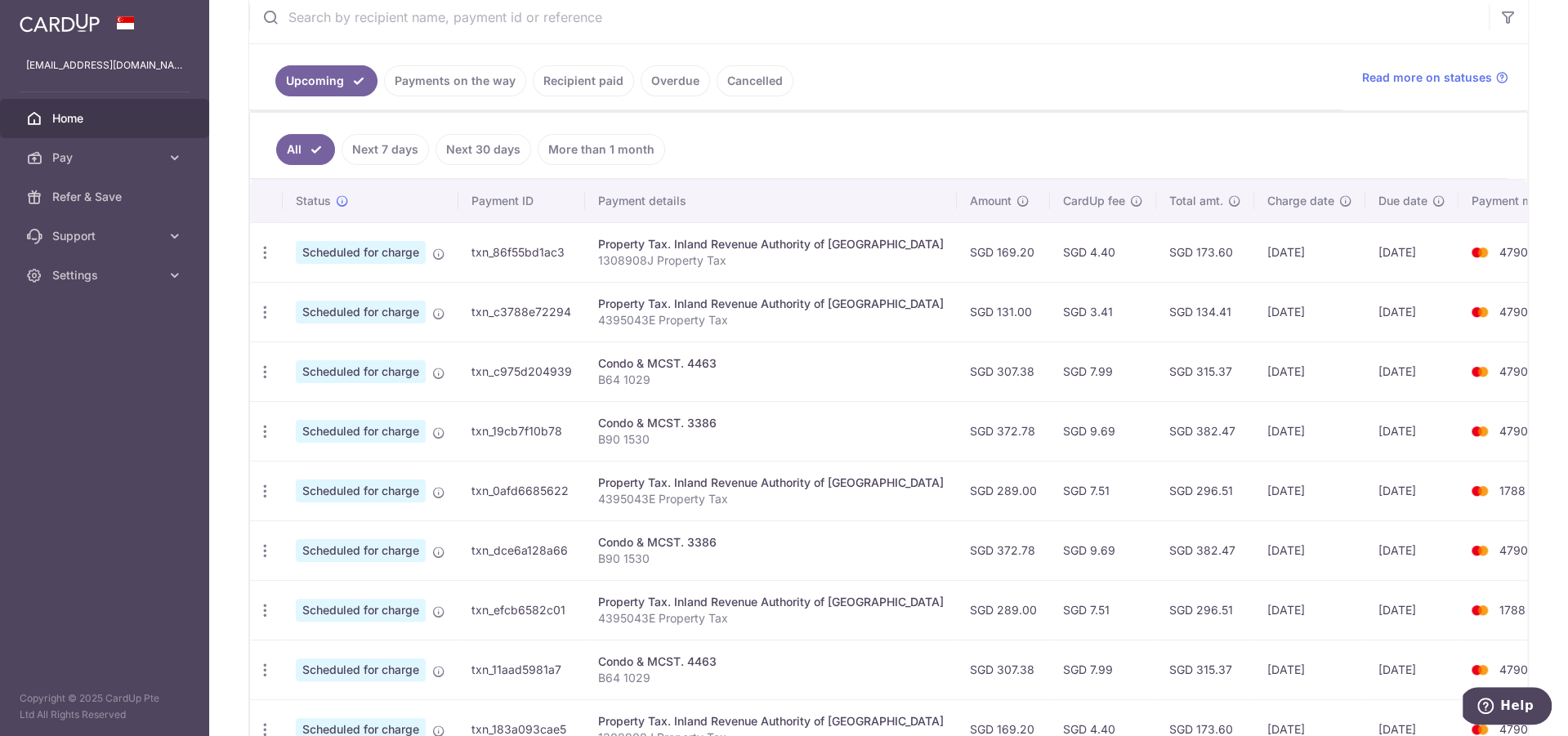
scroll to position [317, 0]
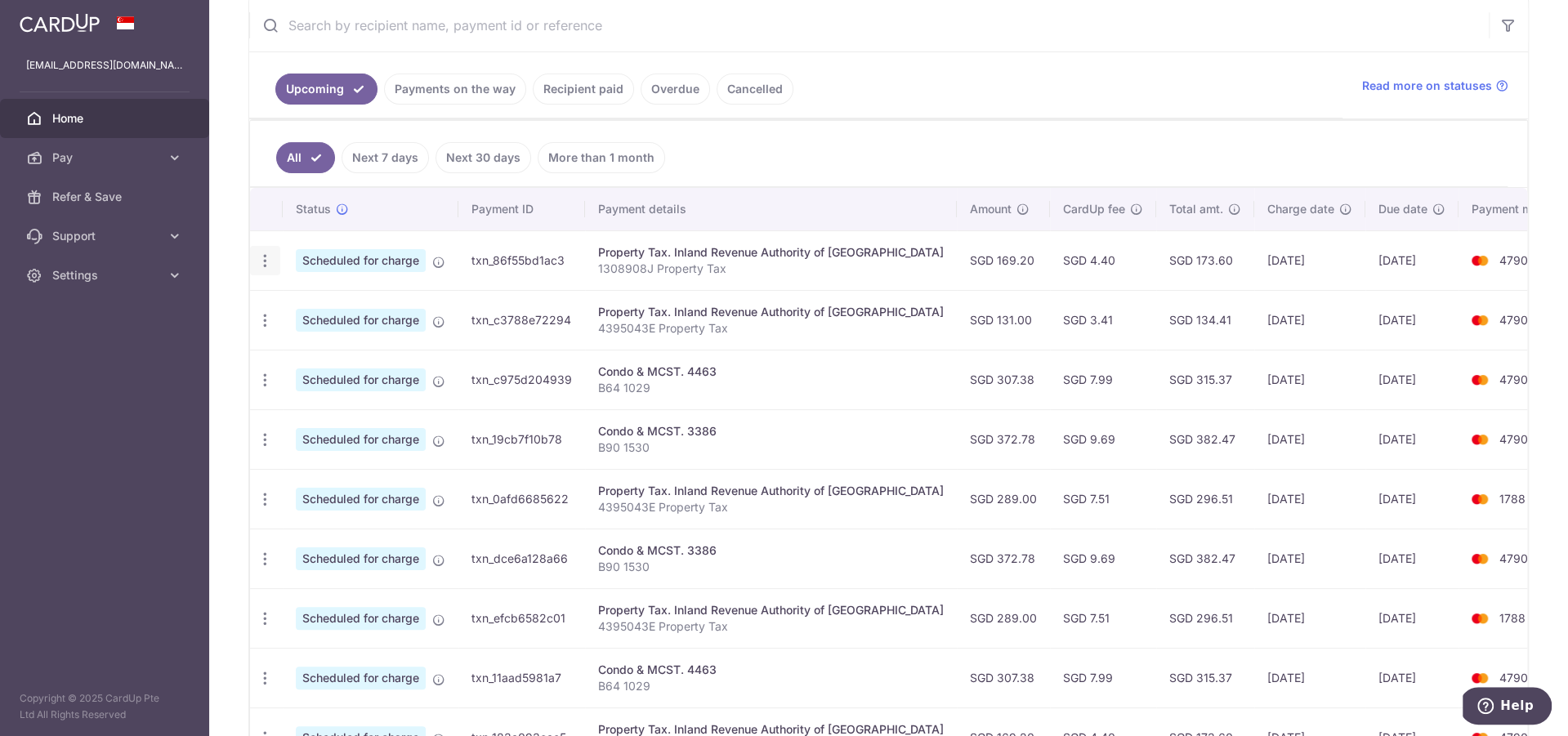
click at [268, 255] on icon "button" at bounding box center [265, 261] width 18 height 18
click at [324, 302] on span "Update payment" at bounding box center [352, 306] width 111 height 20
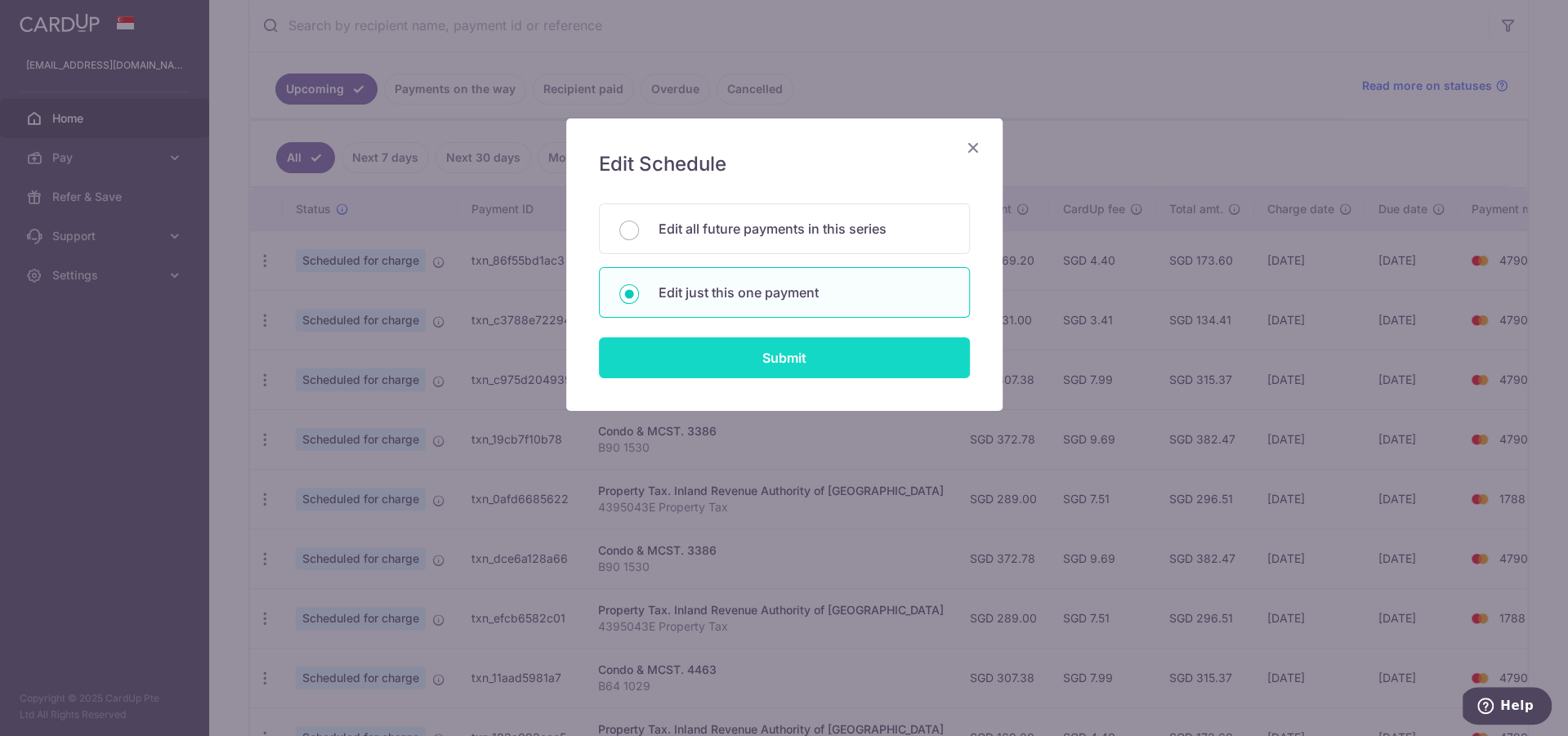
click at [762, 358] on input "Submit" at bounding box center [784, 358] width 371 height 41
radio input "true"
type input "169.20"
type input "08/09/2025"
type input "1308908J"
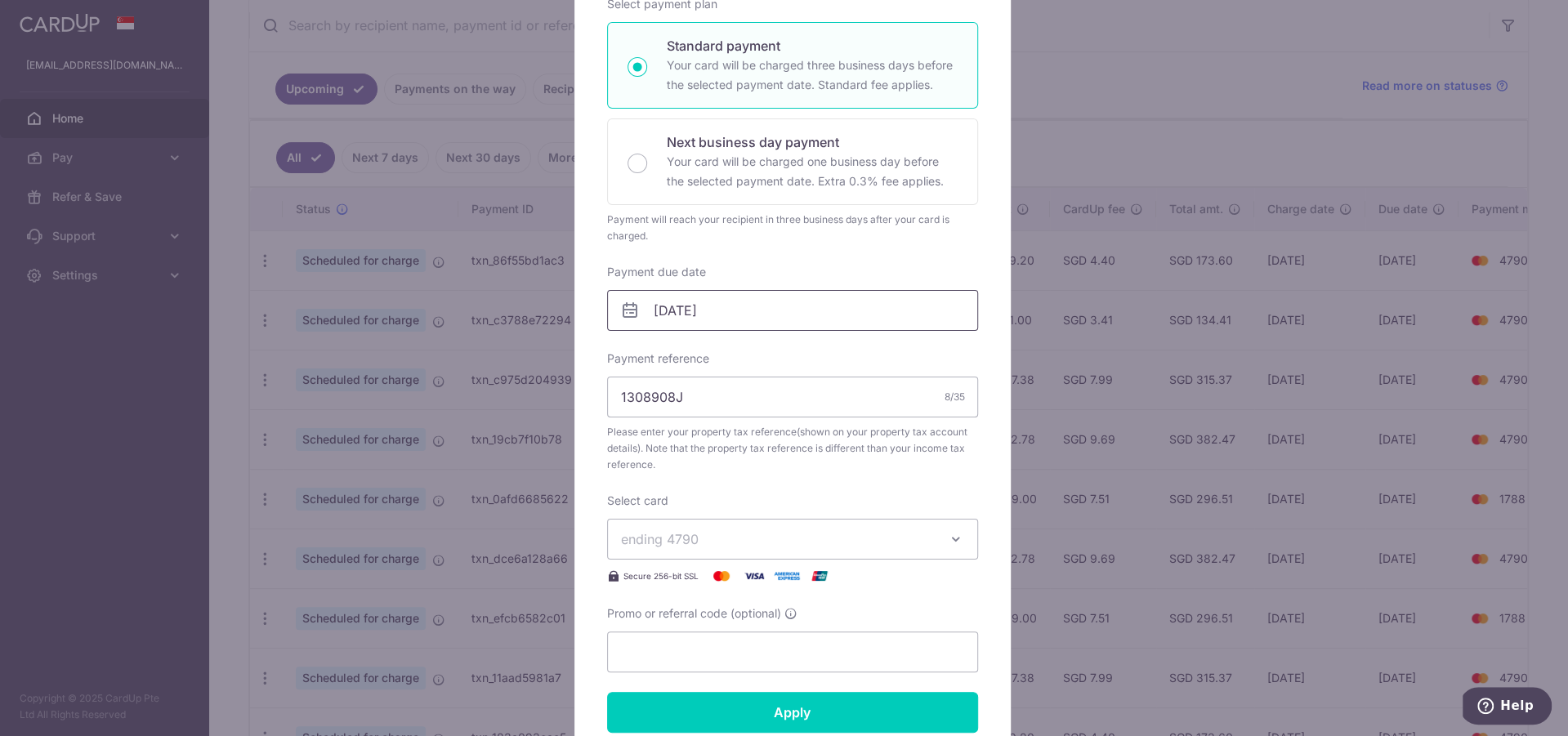
scroll to position [268, 0]
click at [666, 312] on input "08/09/2025" at bounding box center [792, 309] width 371 height 41
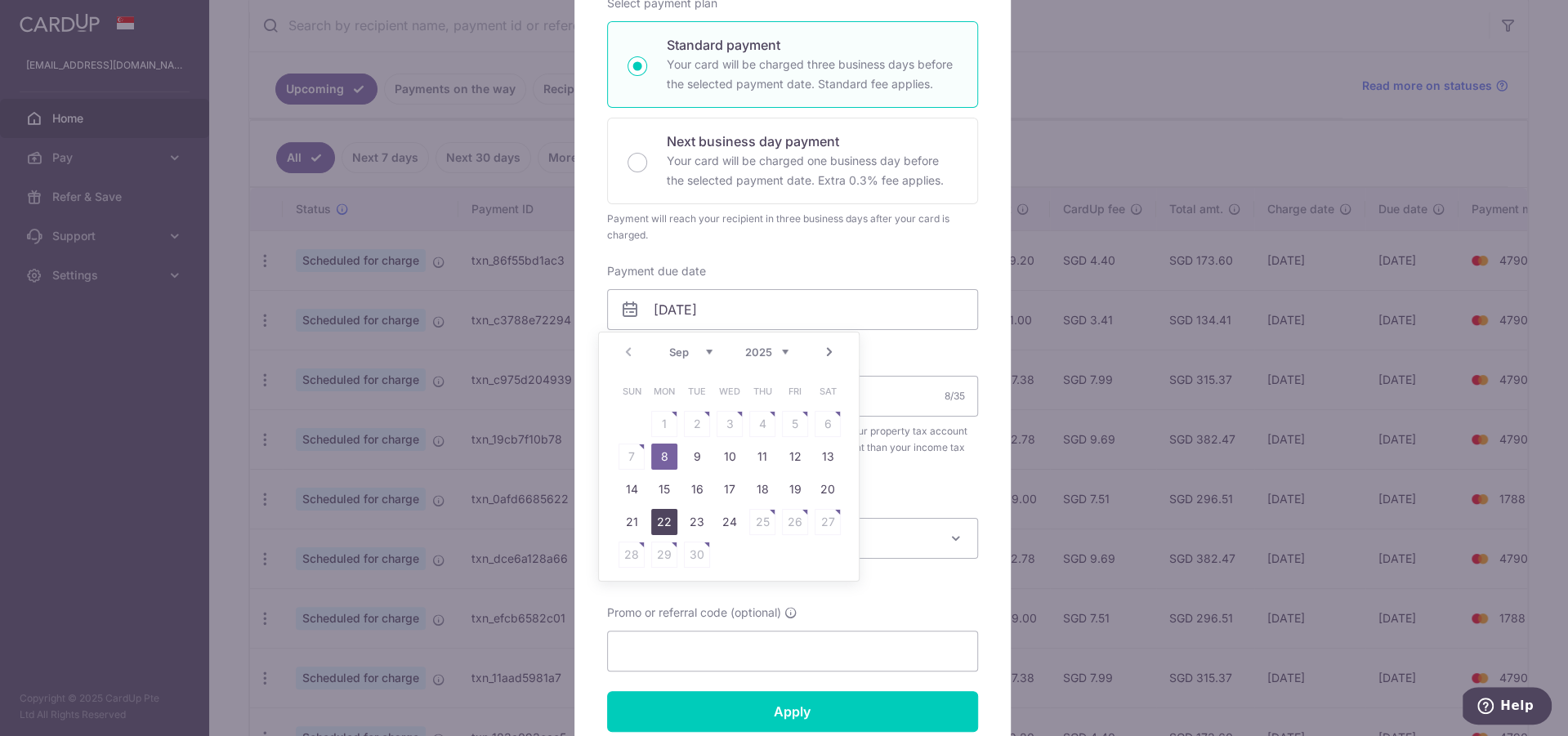
click at [669, 519] on link "22" at bounding box center [664, 521] width 26 height 26
type input "[DATE]"
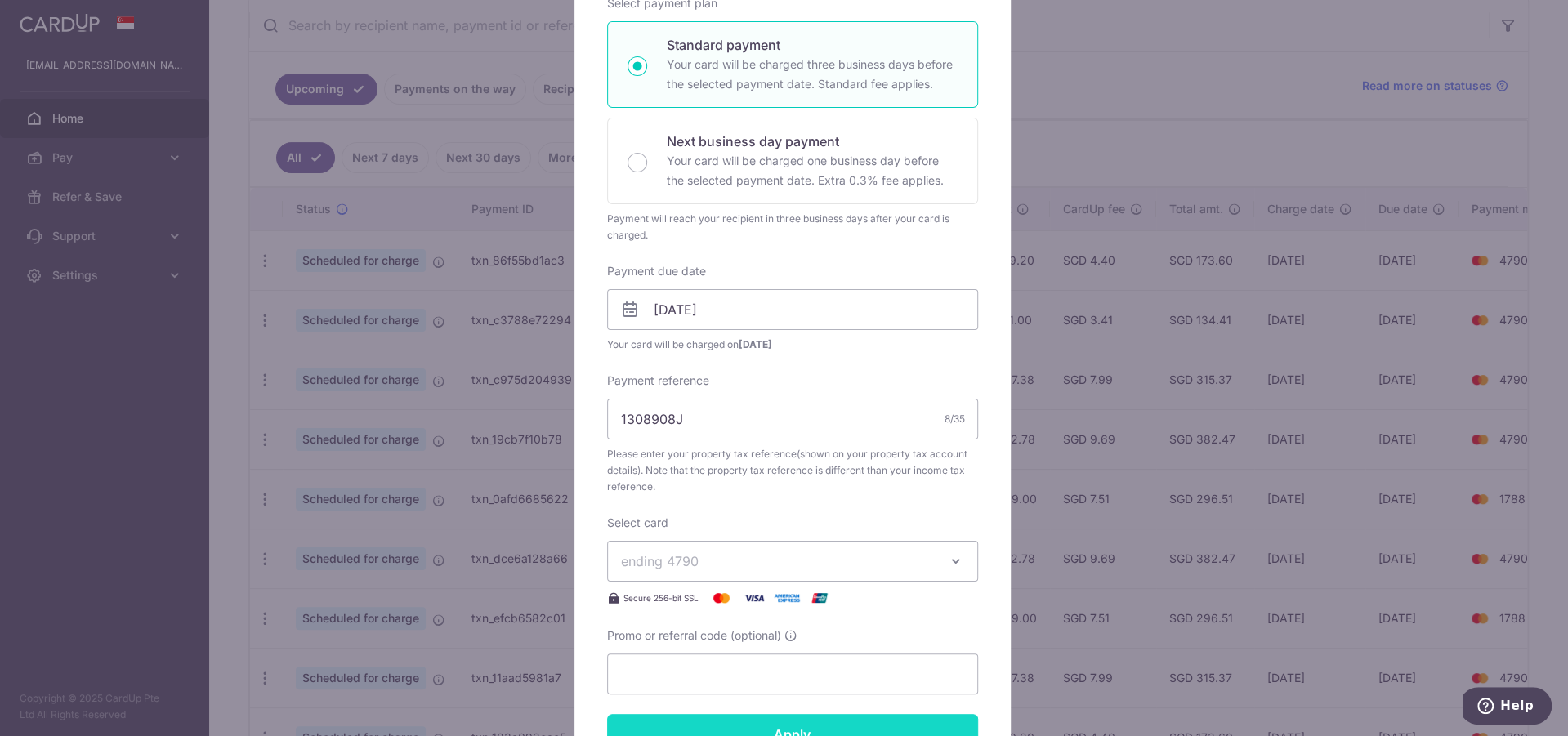
click at [863, 727] on input "Apply" at bounding box center [792, 733] width 371 height 41
type input "Successfully Applied"
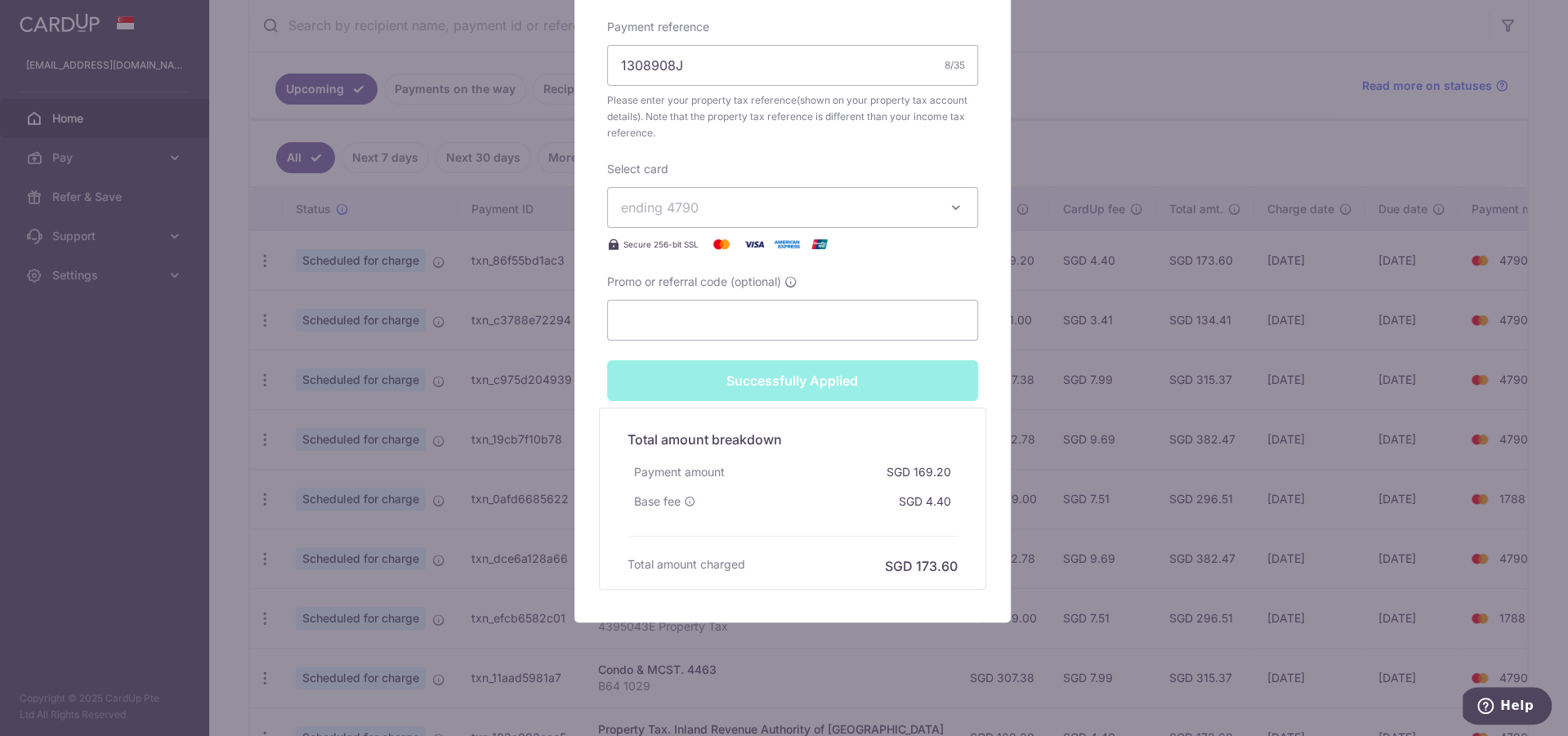
scroll to position [0, 0]
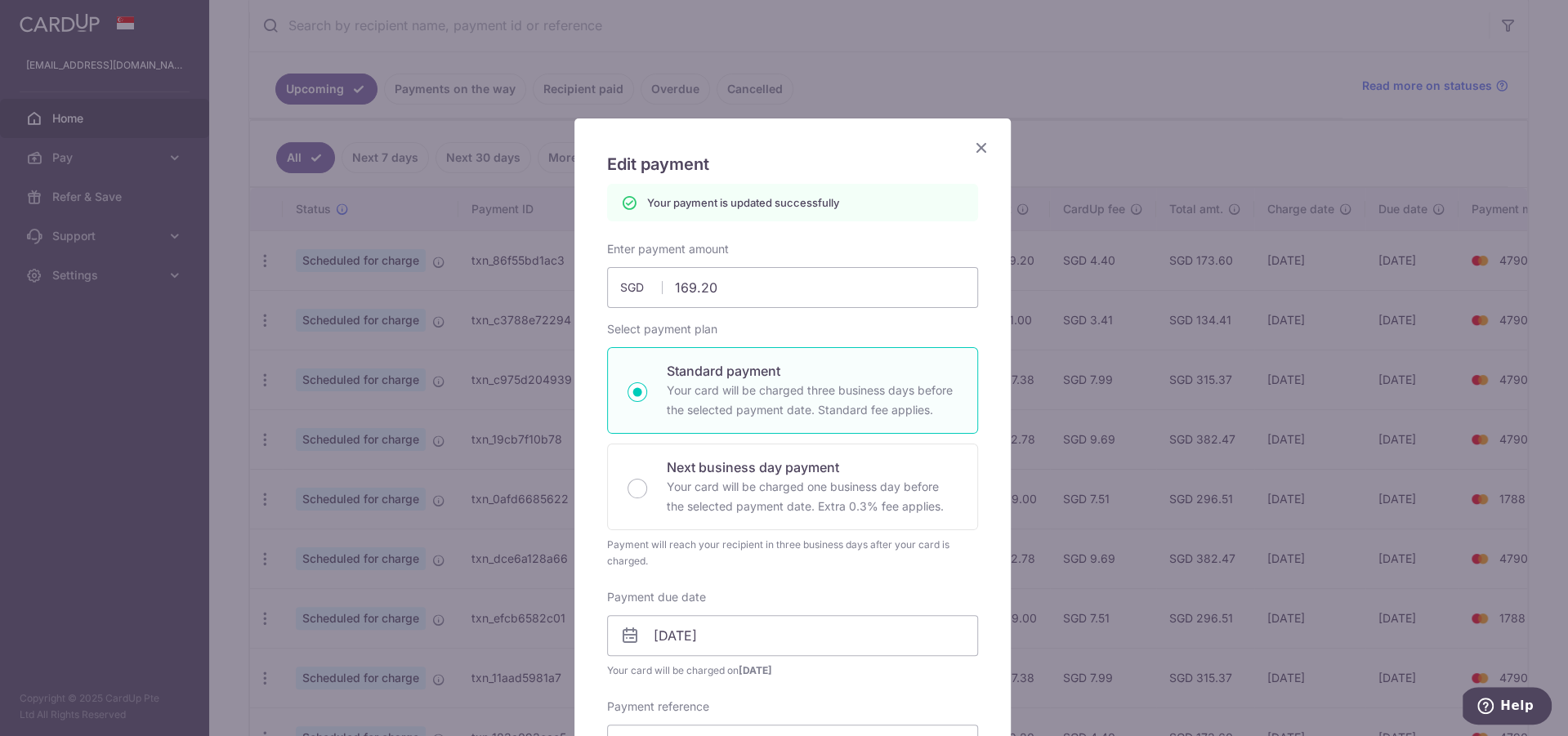
click at [972, 142] on icon "Close" at bounding box center [982, 148] width 20 height 20
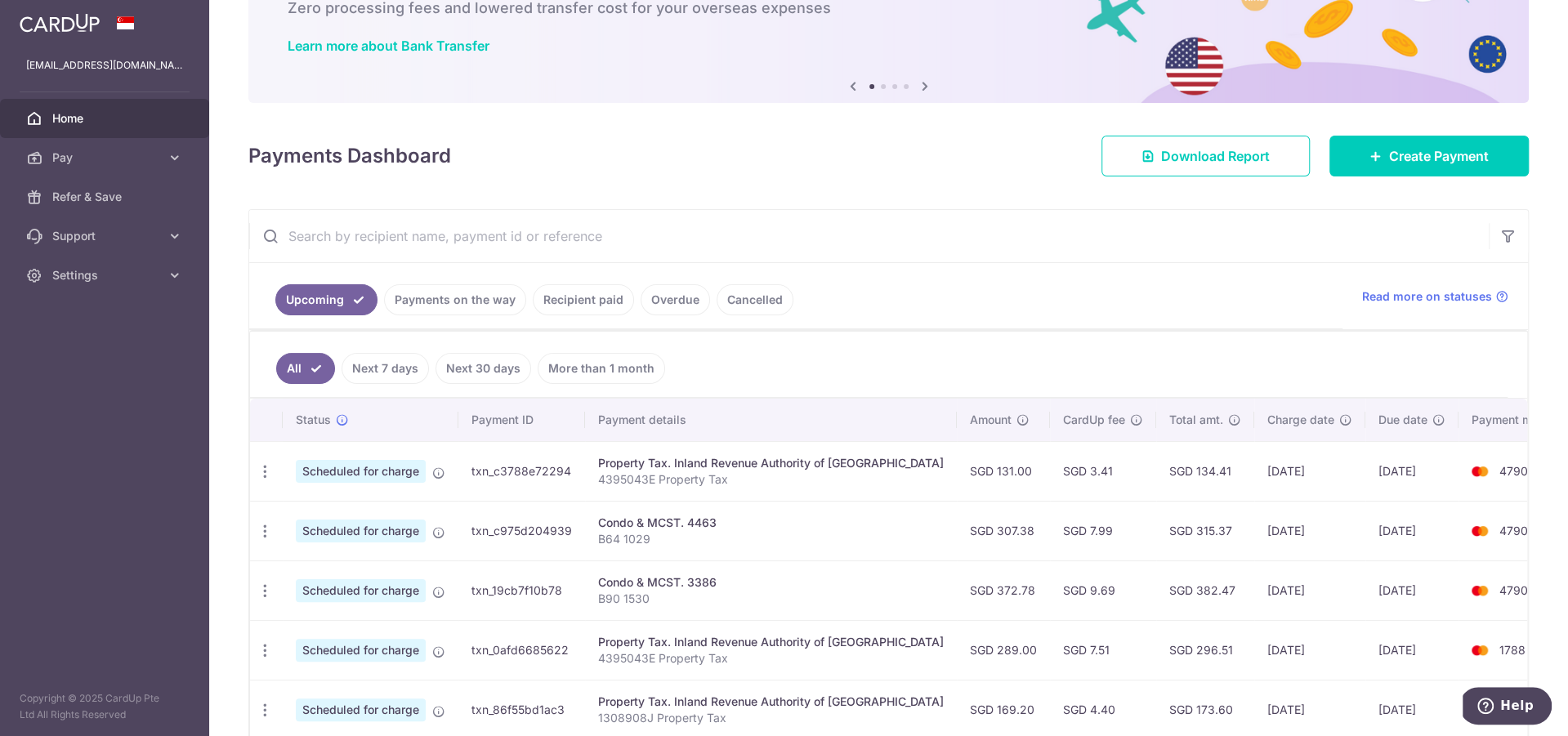
scroll to position [333, 0]
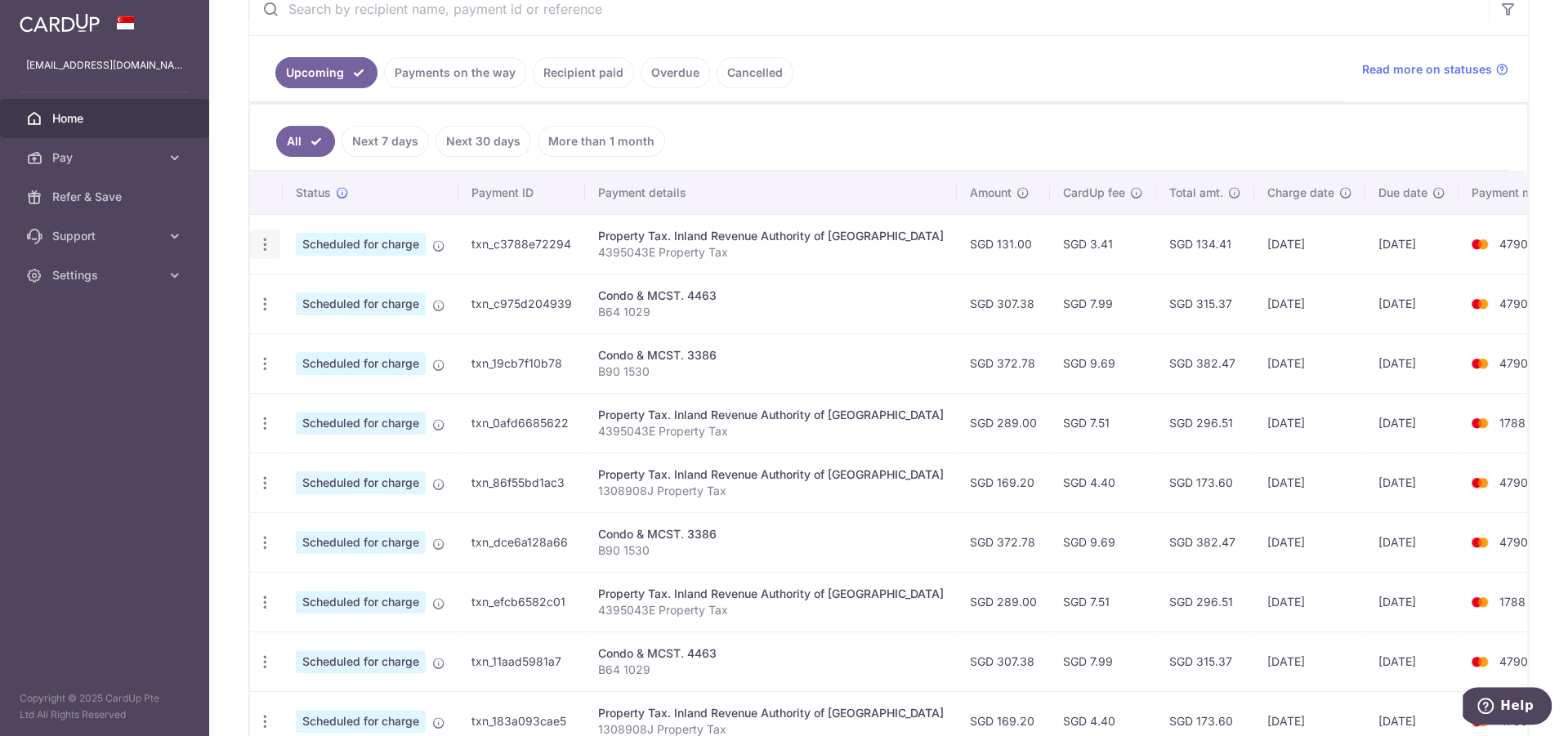
click at [262, 246] on icon "button" at bounding box center [265, 244] width 18 height 18
click at [348, 286] on span "Update payment" at bounding box center [352, 289] width 111 height 20
radio input "true"
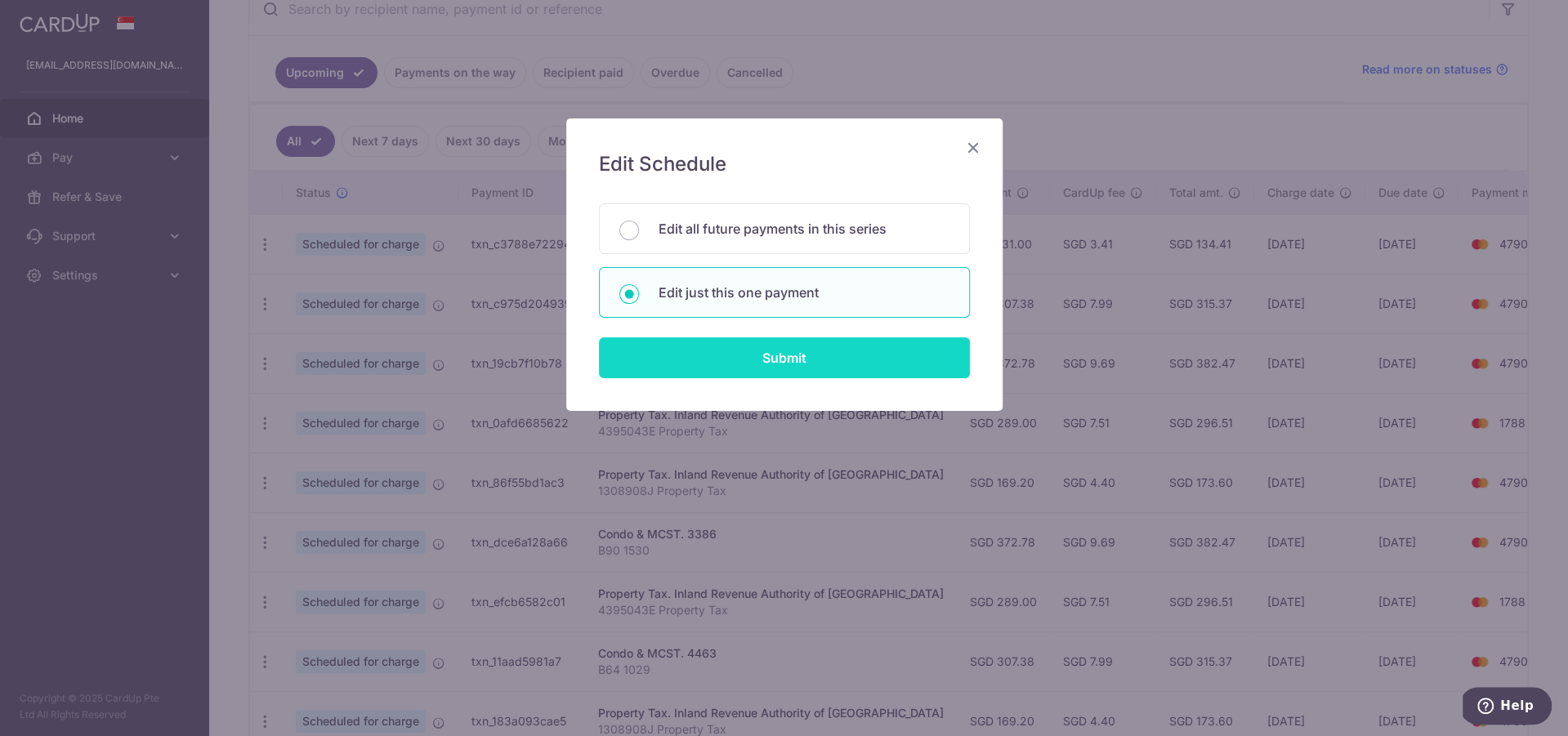
click at [822, 352] on input "Submit" at bounding box center [784, 358] width 371 height 41
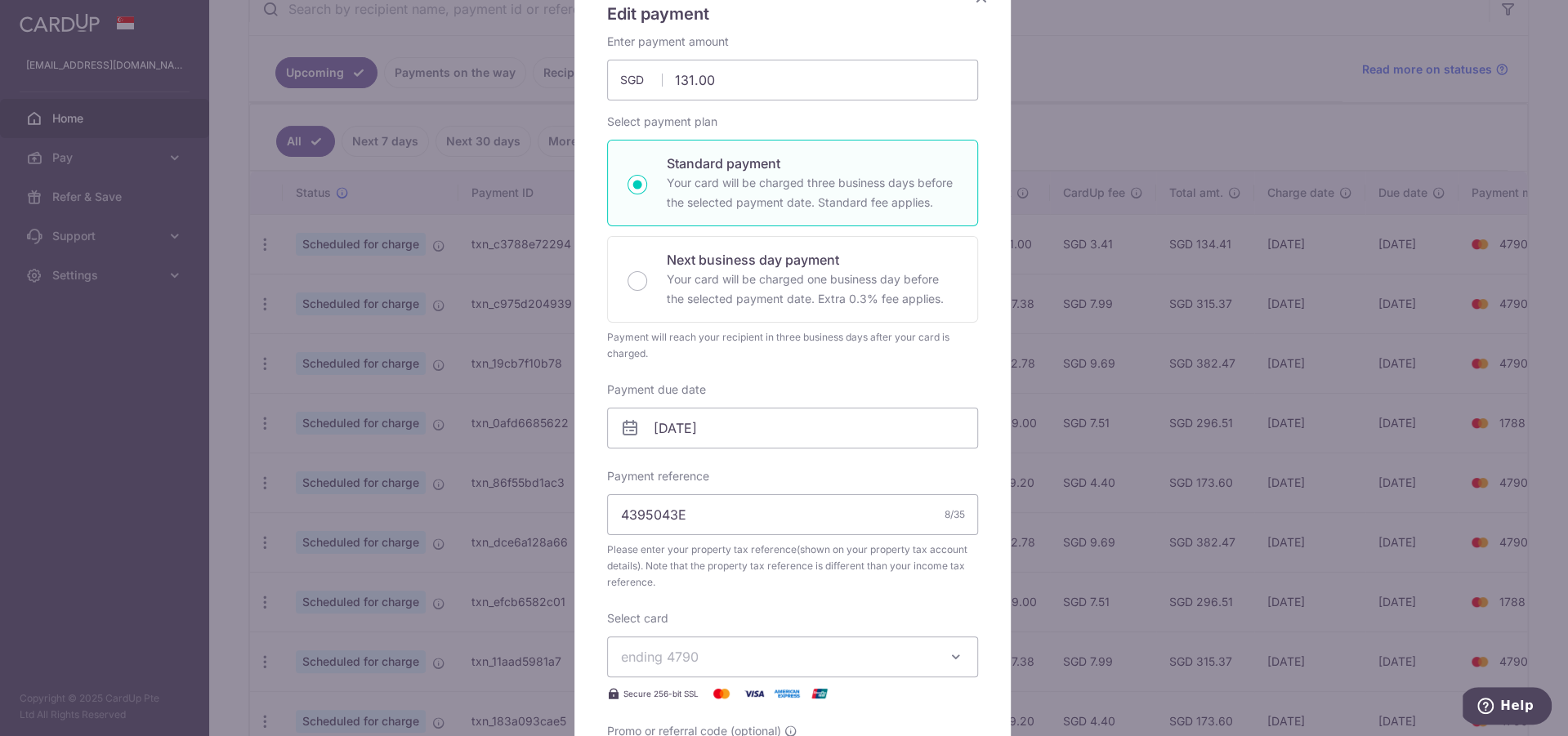
scroll to position [151, 0]
click at [736, 420] on input "08/09/2025" at bounding box center [792, 427] width 371 height 41
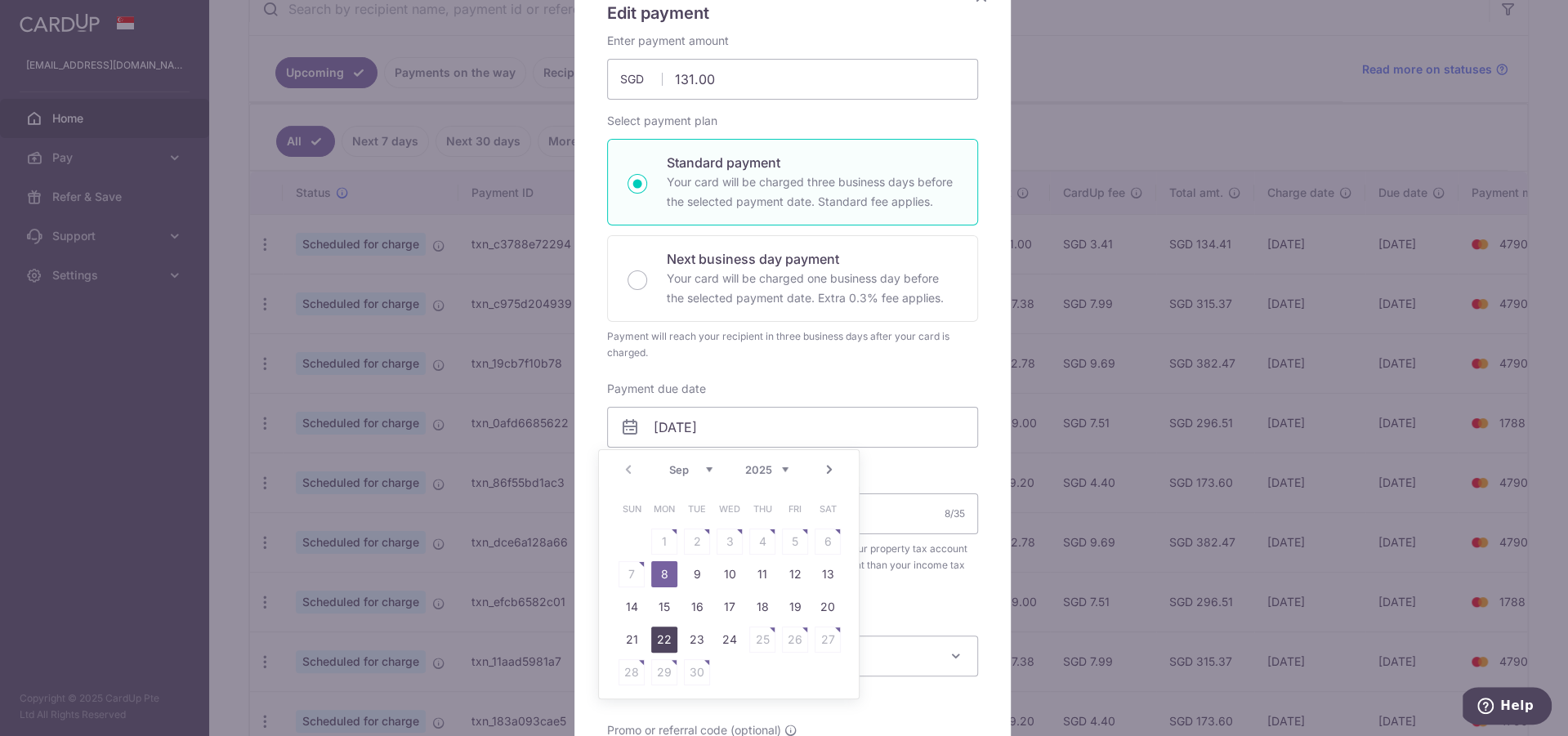
click at [663, 634] on link "22" at bounding box center [664, 638] width 26 height 26
type input "[DATE]"
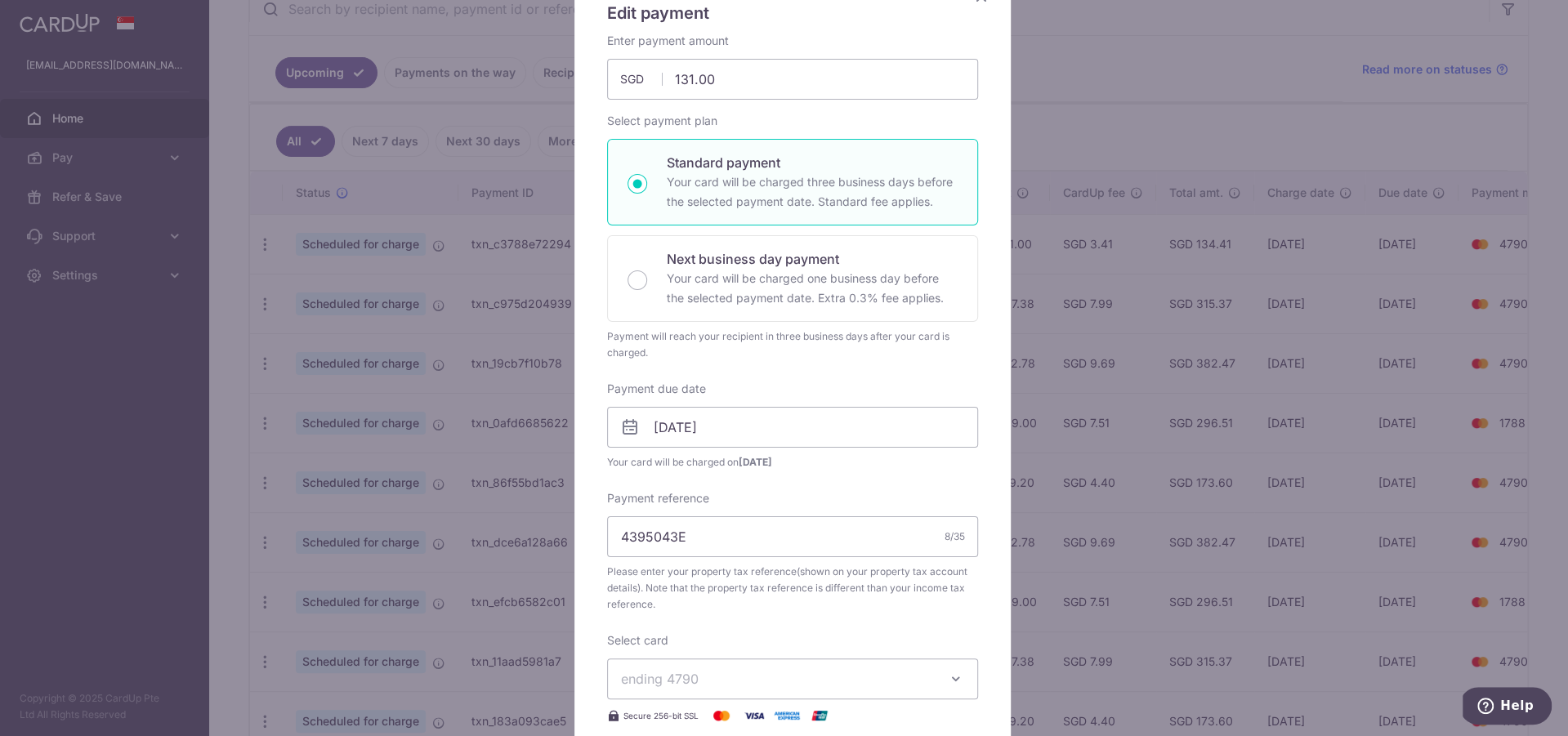
scroll to position [560, 0]
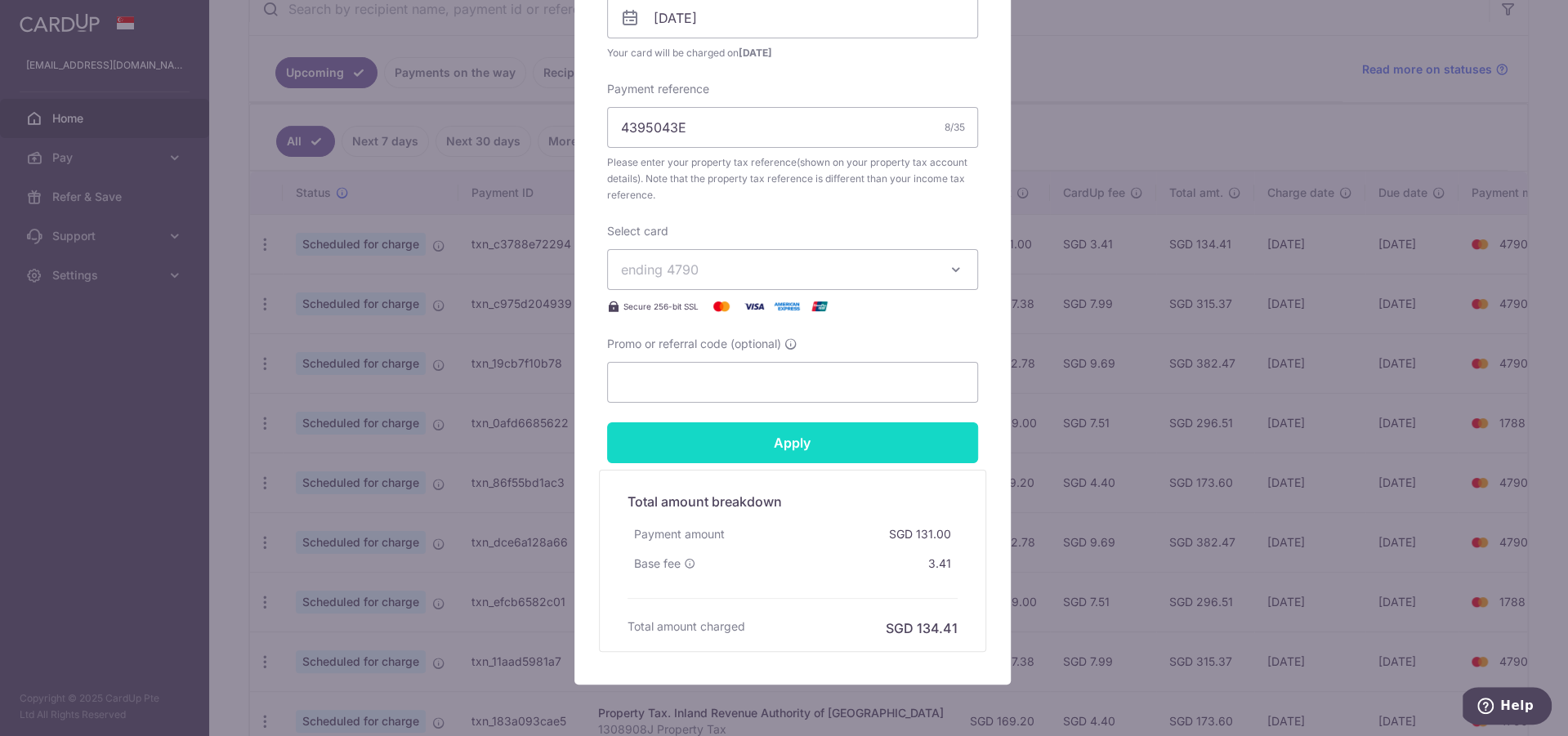
click at [846, 437] on input "Apply" at bounding box center [792, 442] width 371 height 41
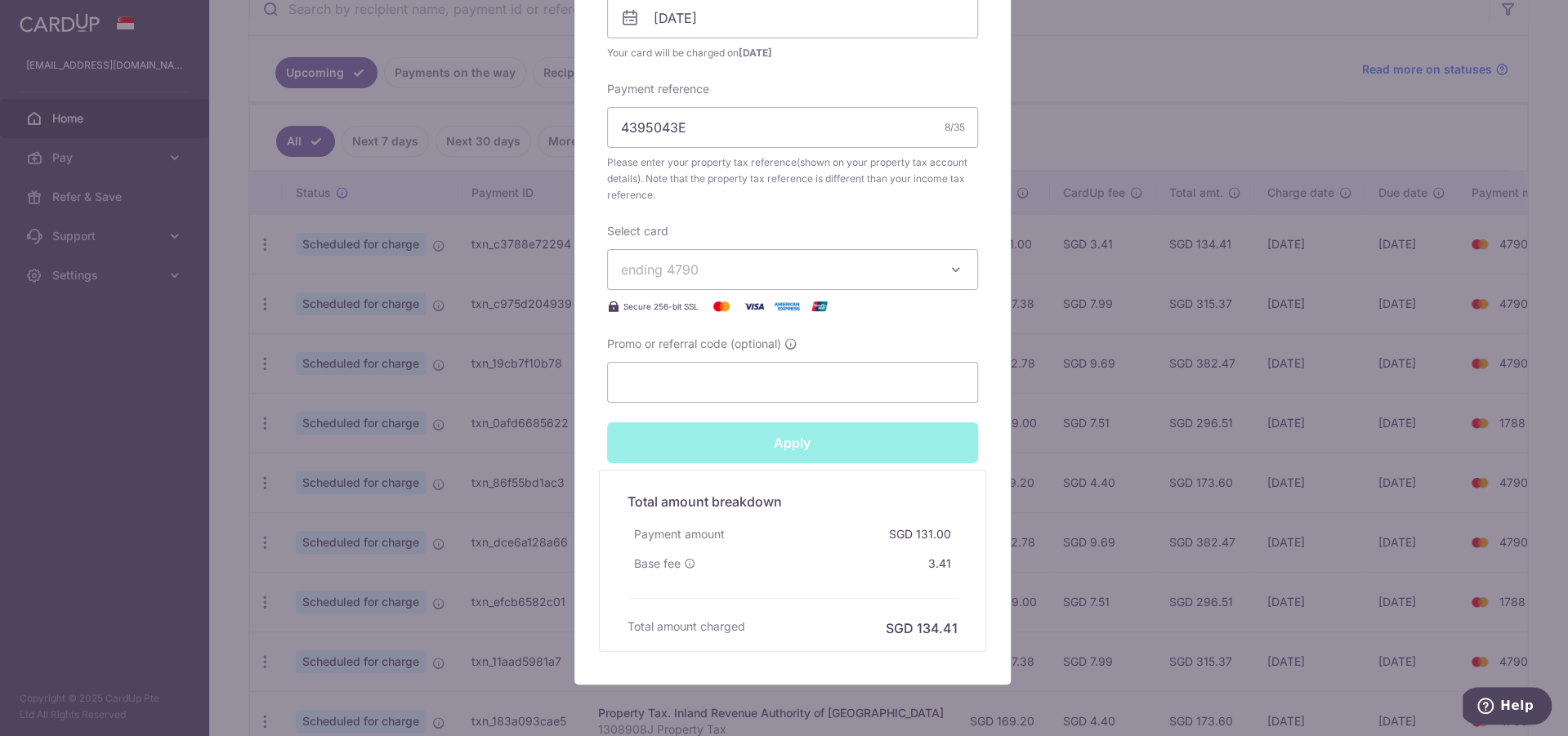
type input "Successfully Applied"
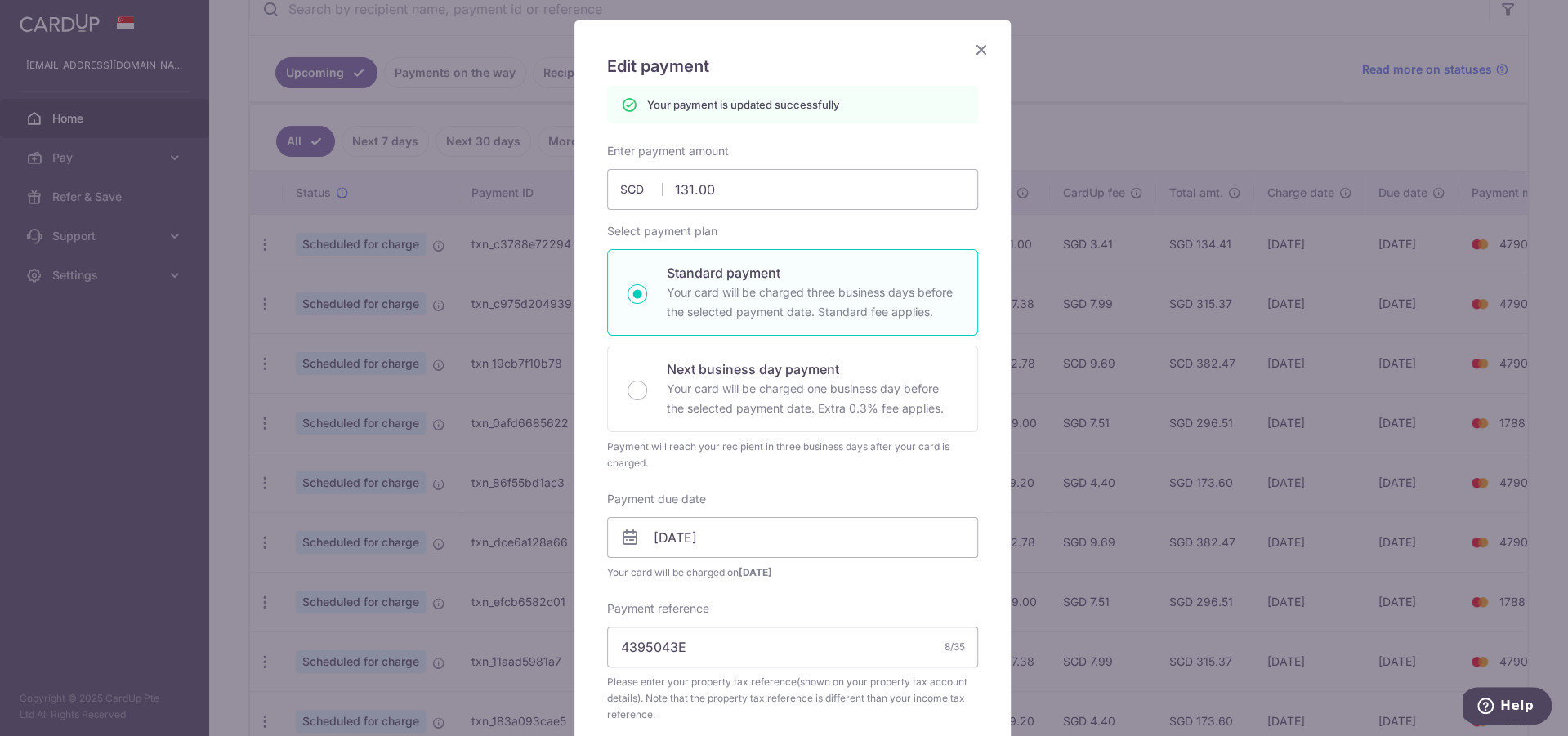
scroll to position [0, 0]
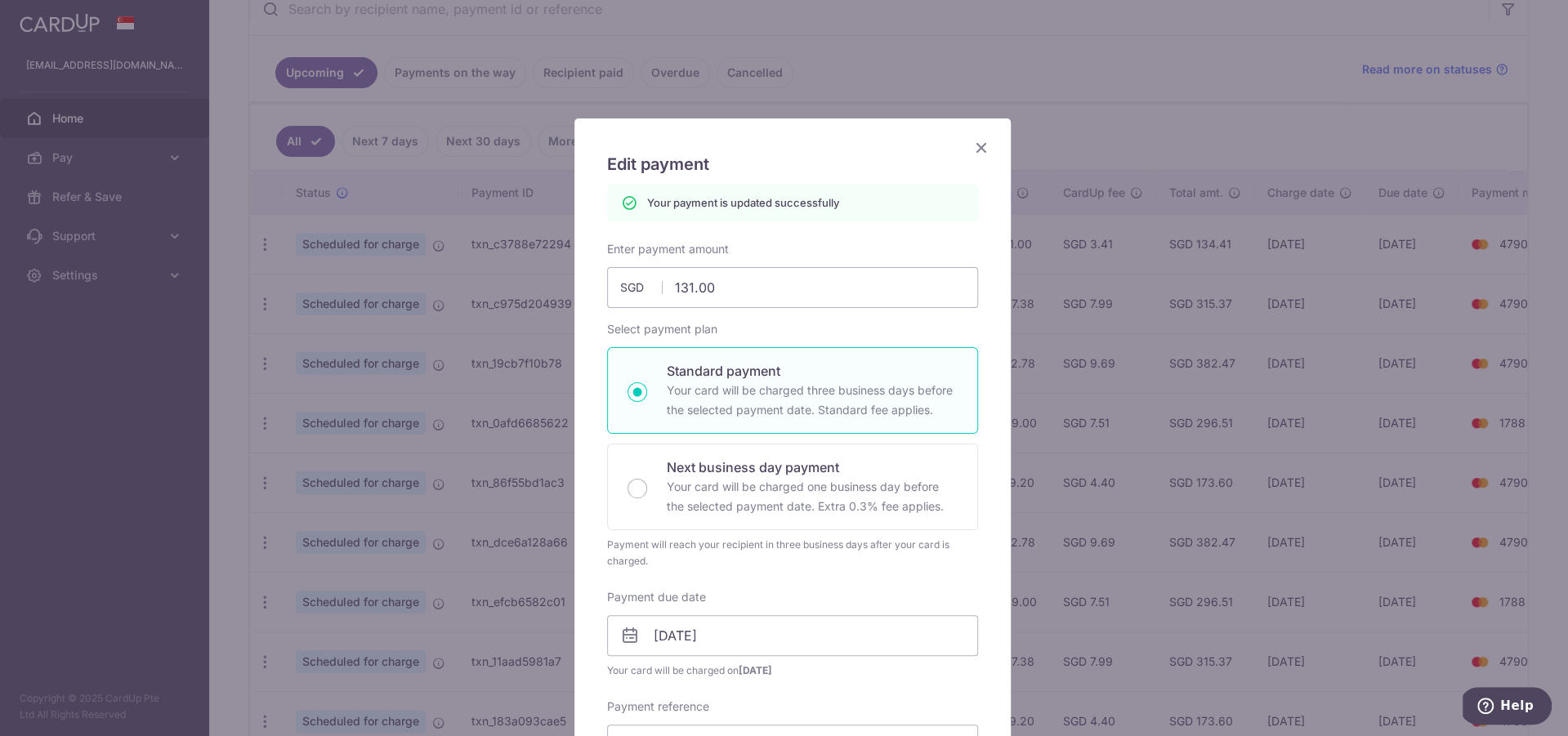
click at [972, 140] on icon "Close" at bounding box center [982, 148] width 20 height 20
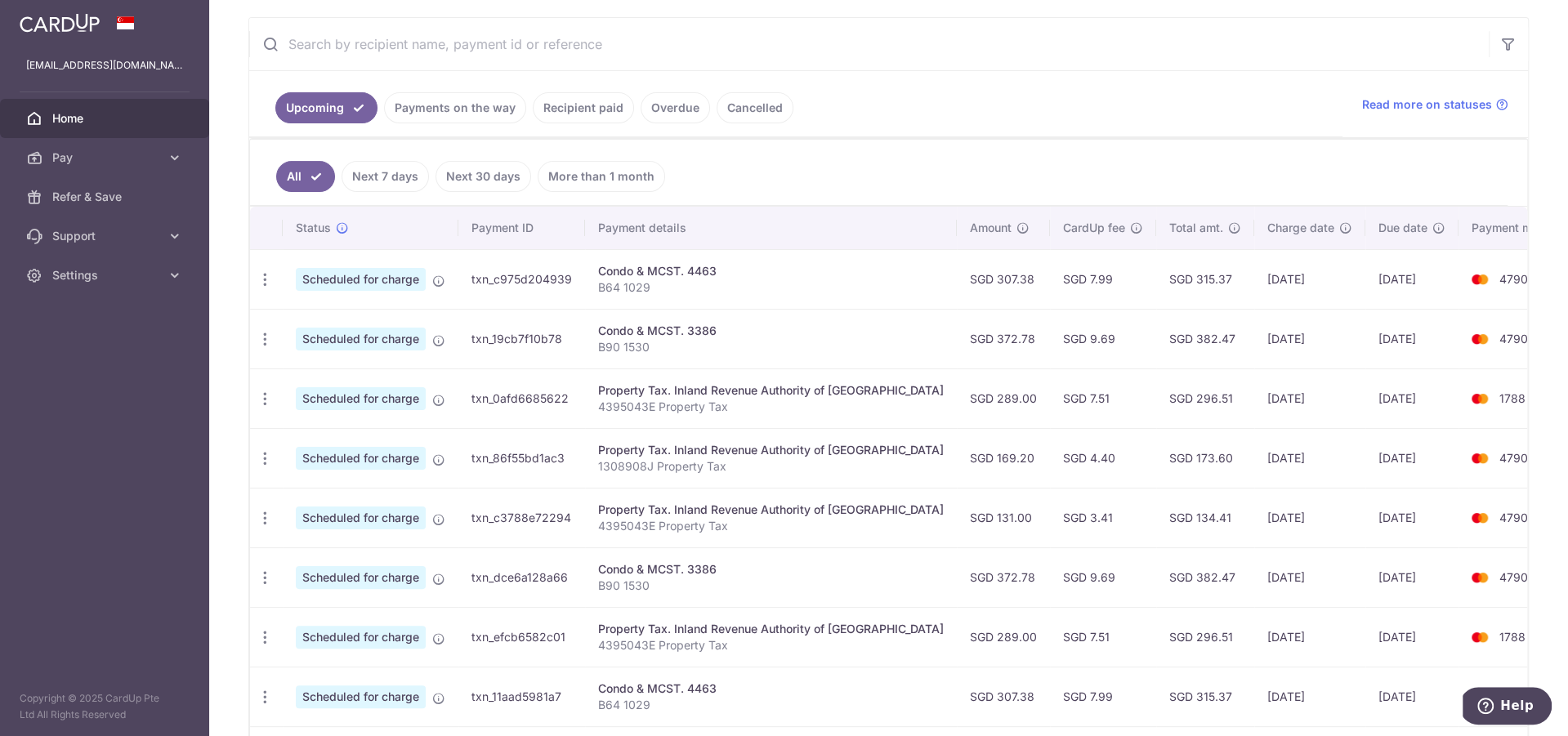
scroll to position [300, 0]
click at [942, 81] on ul "Upcoming Payments on the way Recipient paid Overdue Cancelled" at bounding box center [796, 101] width 1093 height 66
